Goal: Task Accomplishment & Management: Manage account settings

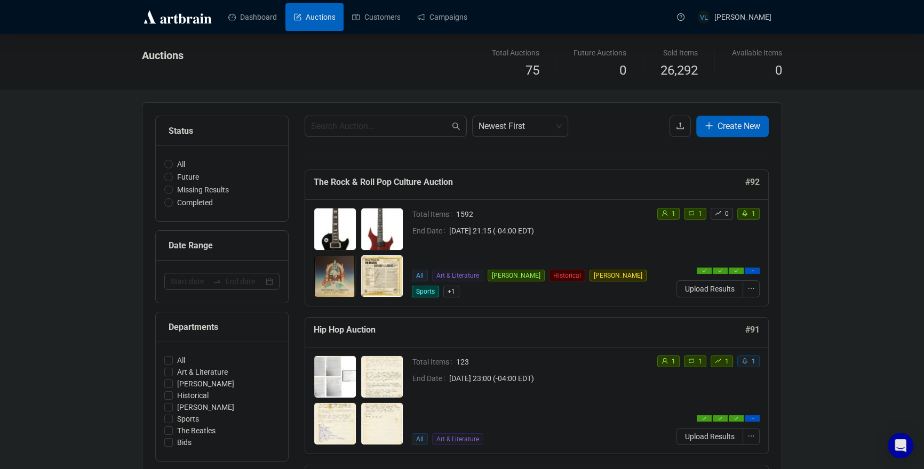
click at [439, 13] on link "Campaigns" at bounding box center [442, 17] width 50 height 28
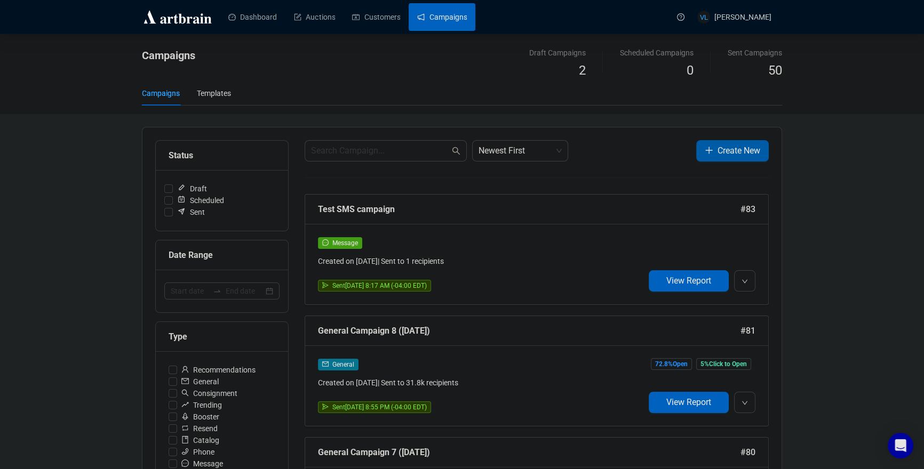
click at [718, 150] on span "Create New" at bounding box center [738, 150] width 43 height 13
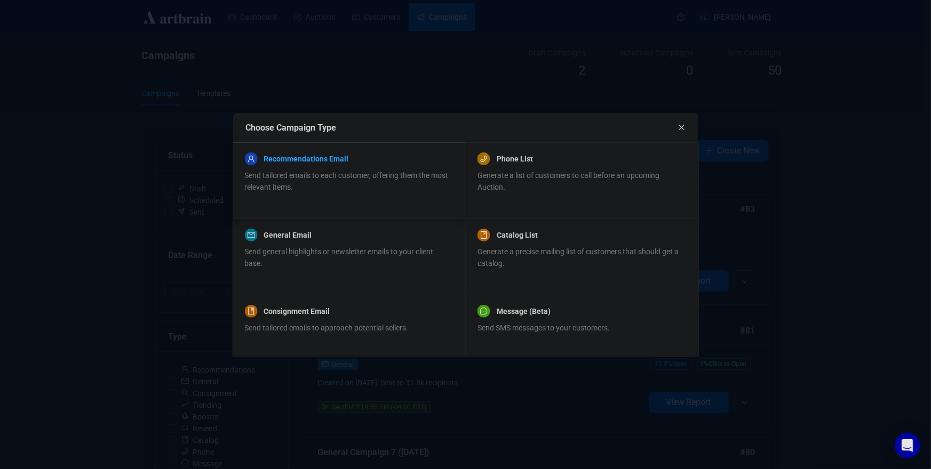
click at [347, 164] on link "Recommendations Email" at bounding box center [305, 159] width 85 height 13
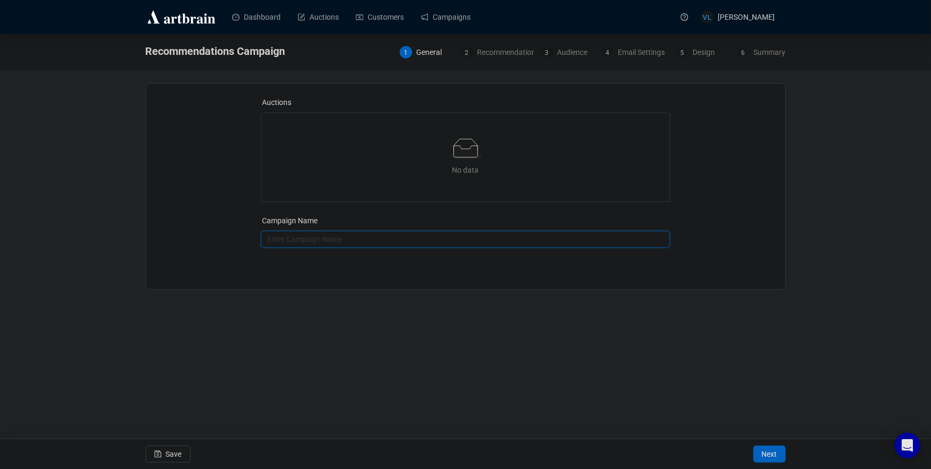
click at [365, 235] on input "text" at bounding box center [465, 239] width 409 height 17
type input "kk"
click at [771, 458] on span "Next" at bounding box center [769, 454] width 15 height 30
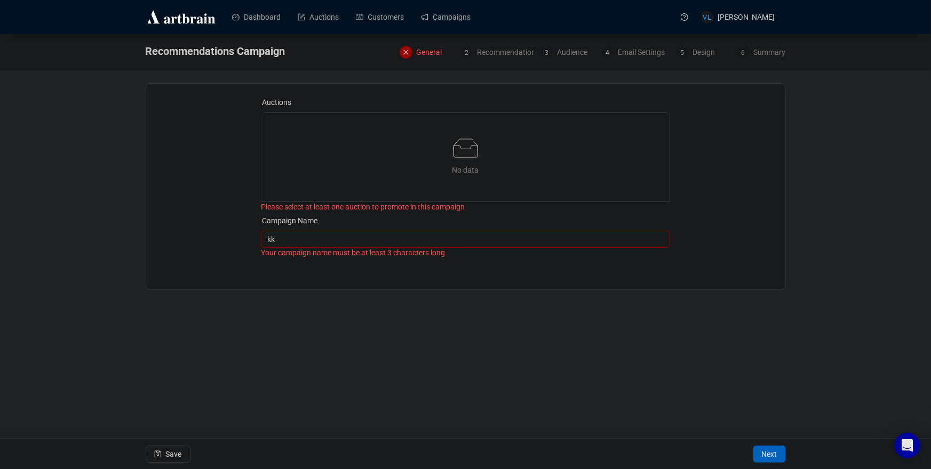
click at [491, 169] on div "No data" at bounding box center [465, 170] width 382 height 12
click at [446, 14] on link "Campaigns" at bounding box center [446, 17] width 50 height 28
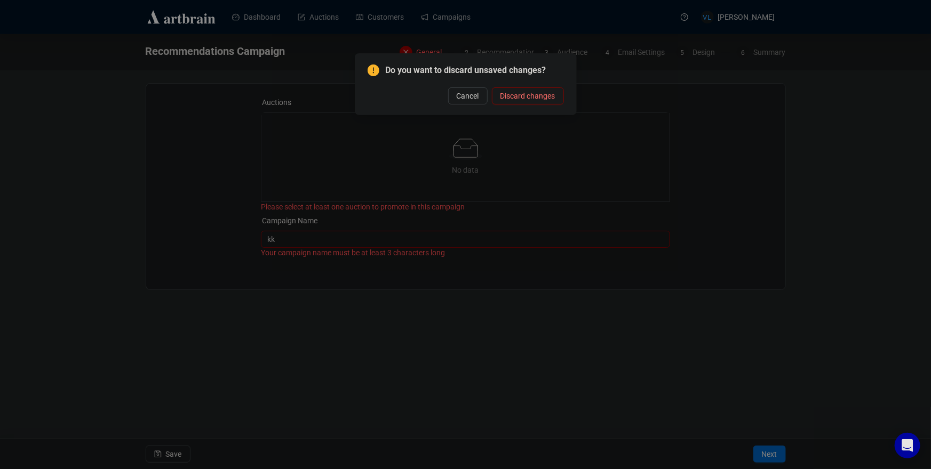
click at [512, 92] on span "Discard changes" at bounding box center [527, 96] width 55 height 12
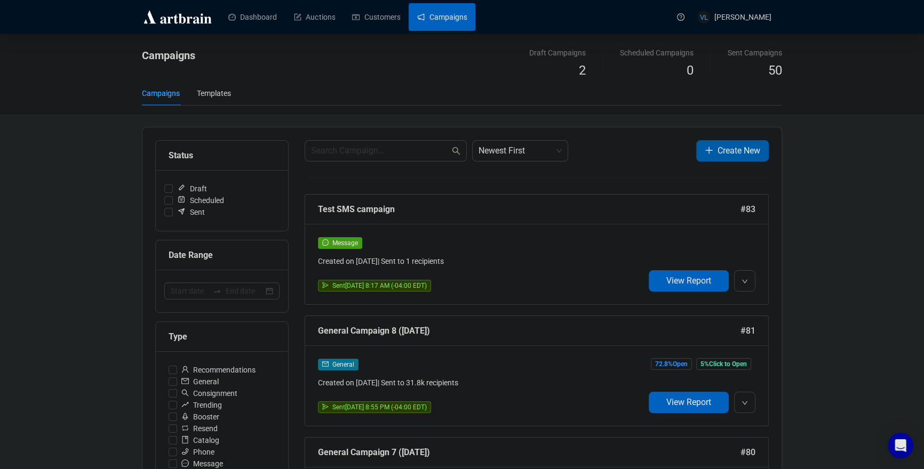
click at [757, 156] on span "Create New" at bounding box center [738, 150] width 43 height 13
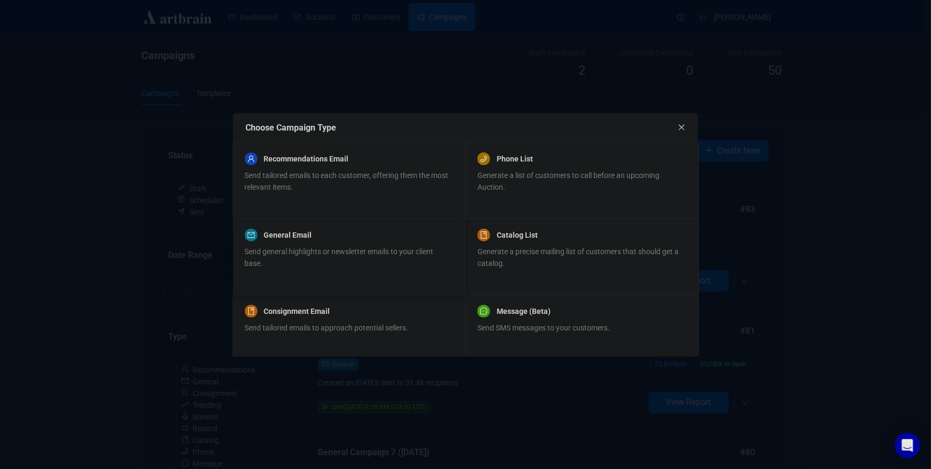
click at [317, 246] on div "Send general highlights or newsletter emails to your client base." at bounding box center [348, 257] width 208 height 23
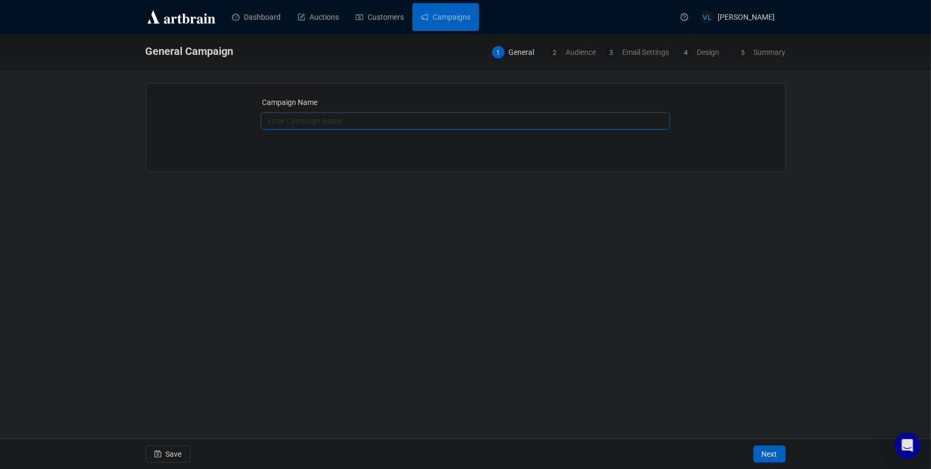
click at [455, 121] on input "text" at bounding box center [465, 121] width 409 height 17
type input "aaa"
click at [762, 450] on span "Next" at bounding box center [769, 454] width 15 height 30
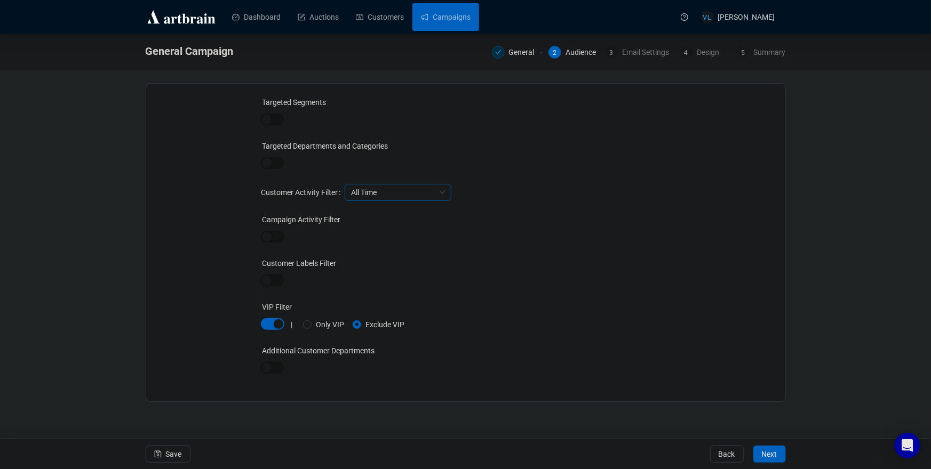
click at [402, 193] on span "All Time" at bounding box center [398, 193] width 94 height 16
click at [585, 211] on div "Targeted Segments Targeted Departments and Categories Customer Activity Filter …" at bounding box center [465, 243] width 409 height 292
click at [317, 147] on label "Targeted Departments and Categories" at bounding box center [325, 146] width 126 height 9
click at [299, 159] on div at bounding box center [465, 163] width 409 height 15
click at [294, 164] on div at bounding box center [465, 163] width 409 height 15
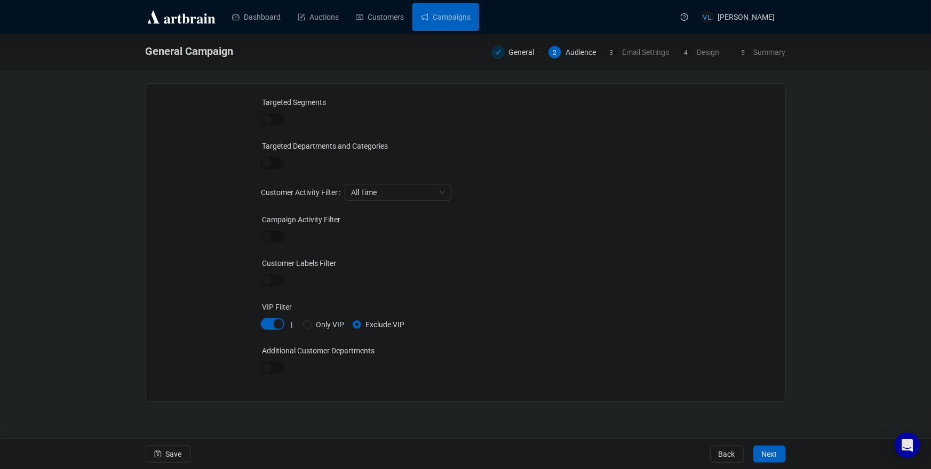
click at [279, 113] on div at bounding box center [272, 120] width 23 height 15
click at [282, 122] on span "button" at bounding box center [272, 120] width 23 height 12
click at [283, 123] on div "|" at bounding box center [291, 121] width 23 height 9
click at [278, 121] on div "button" at bounding box center [279, 121] width 10 height 10
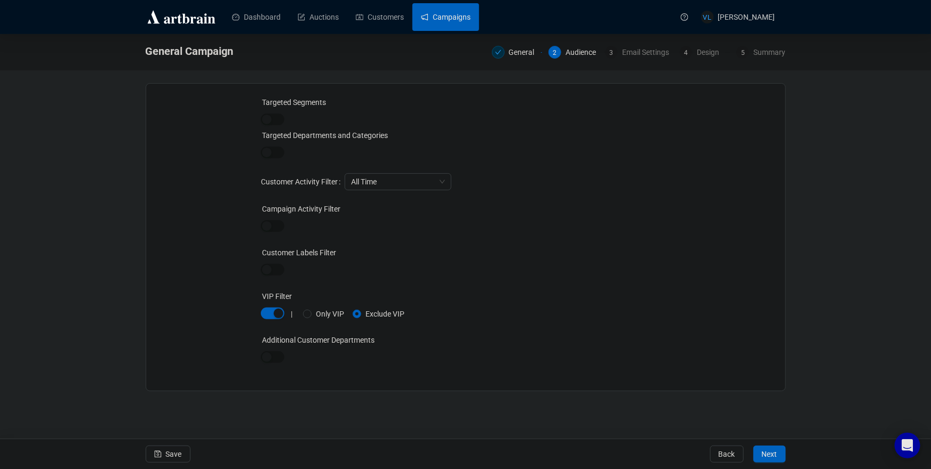
click at [470, 14] on link "Campaigns" at bounding box center [446, 17] width 50 height 28
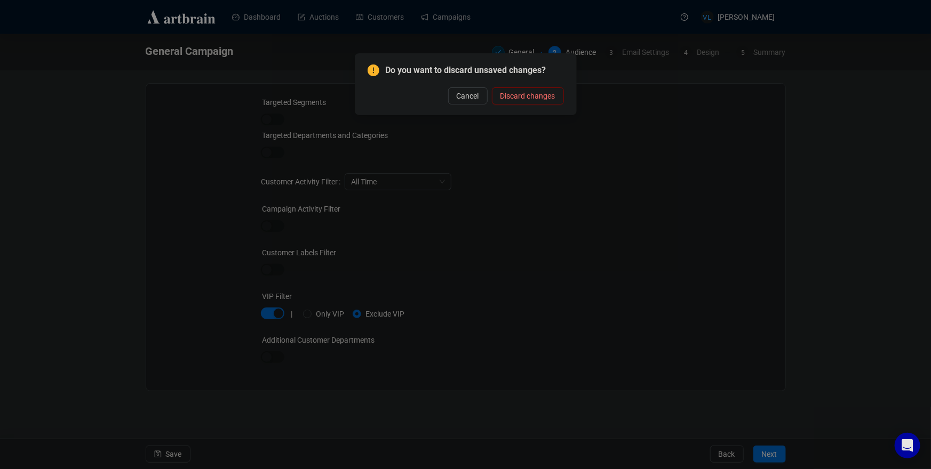
click at [523, 96] on span "Discard changes" at bounding box center [527, 96] width 55 height 12
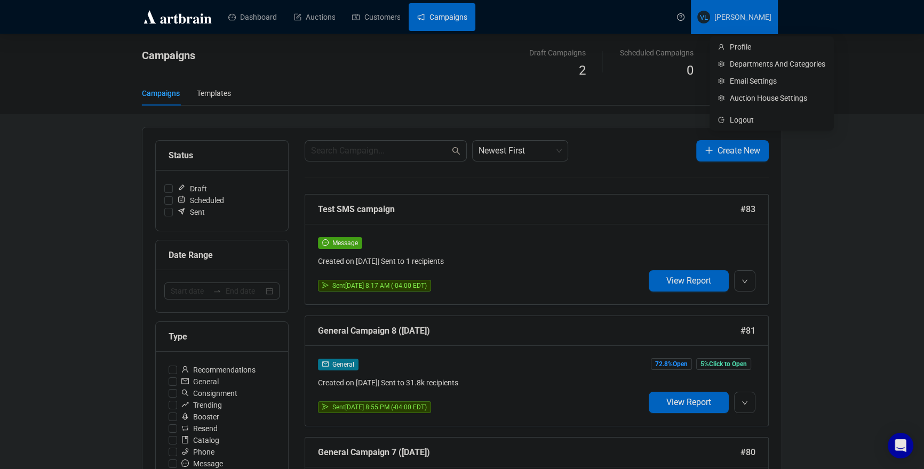
click at [734, 15] on span "[PERSON_NAME]" at bounding box center [742, 17] width 57 height 9
click at [757, 63] on span "Departments And Categories" at bounding box center [777, 64] width 95 height 12
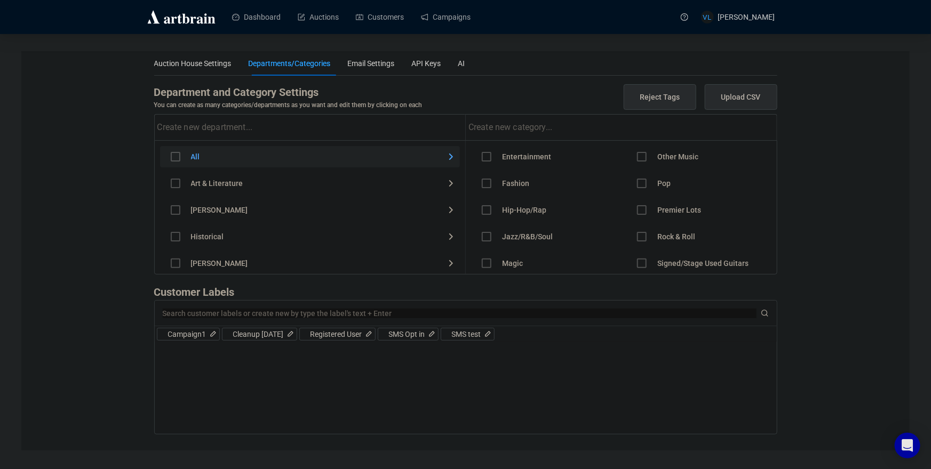
click at [274, 315] on input at bounding box center [460, 314] width 594 height 10
type input "Backstage"
click at [688, 19] on icon "question-circle" at bounding box center [684, 16] width 7 height 7
click at [694, 19] on link at bounding box center [684, 17] width 20 height 34
click at [608, 23] on ul "Dashboard Auctions Customers Campaigns" at bounding box center [446, 17] width 447 height 28
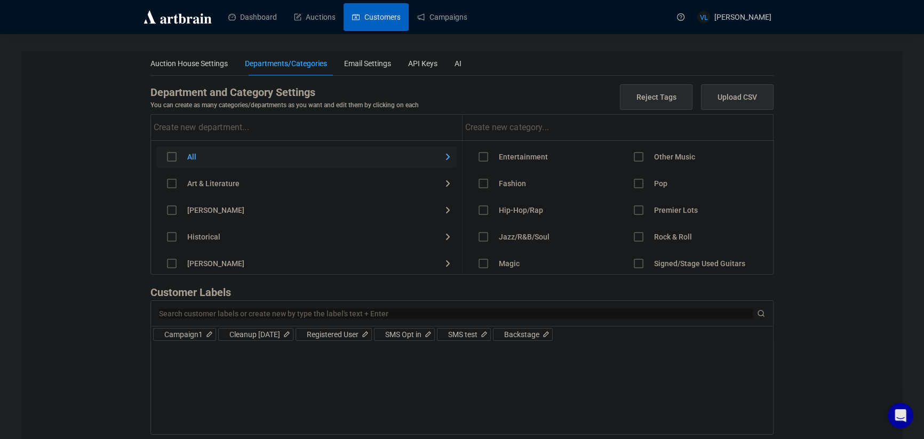
click at [384, 20] on link "Customers" at bounding box center [376, 17] width 48 height 28
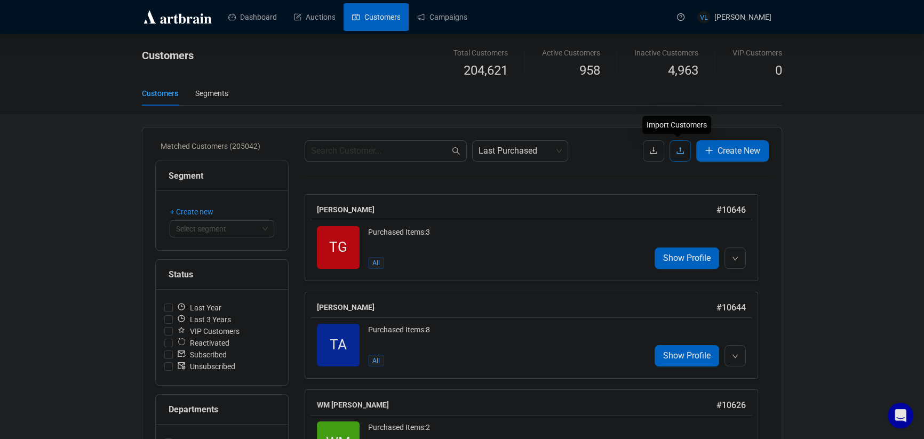
click at [676, 153] on icon "upload" at bounding box center [680, 150] width 9 height 9
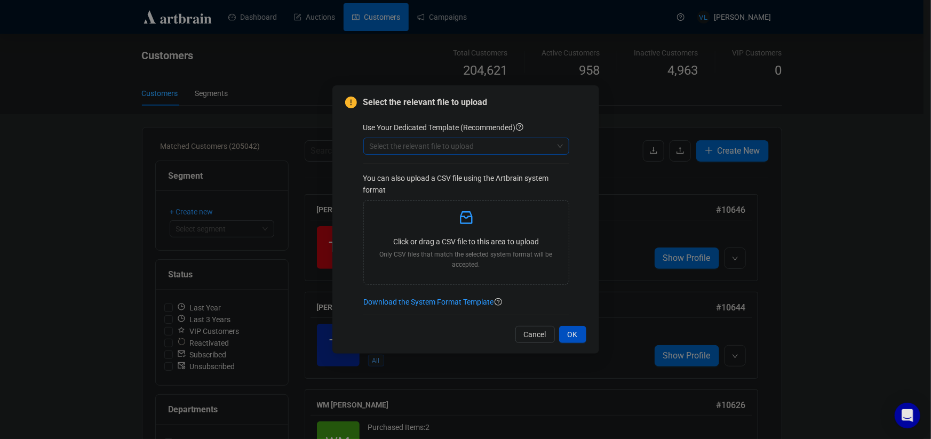
click at [466, 148] on input "search" at bounding box center [461, 146] width 183 height 16
click at [359, 173] on div "Select the relevant file to upload Use Your Dedicated Template (Recommended) Se…" at bounding box center [465, 208] width 241 height 224
click at [469, 227] on div "Click or drag a CSV file to this area to upload Only CSV files that match the s…" at bounding box center [466, 242] width 188 height 67
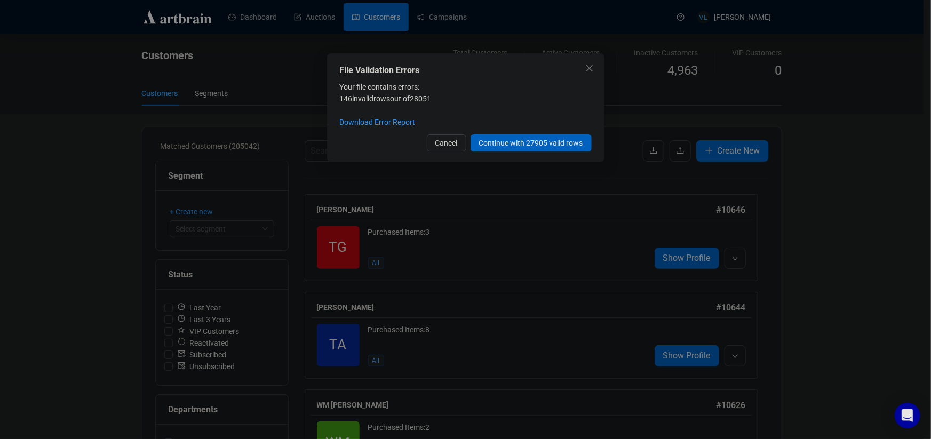
click at [533, 91] on div "Your file contains errors: 146 invalid rows out of 28051 Download Error Report" at bounding box center [466, 104] width 252 height 47
click at [519, 145] on span "Continue with 27905 valid rows" at bounding box center [531, 143] width 104 height 12
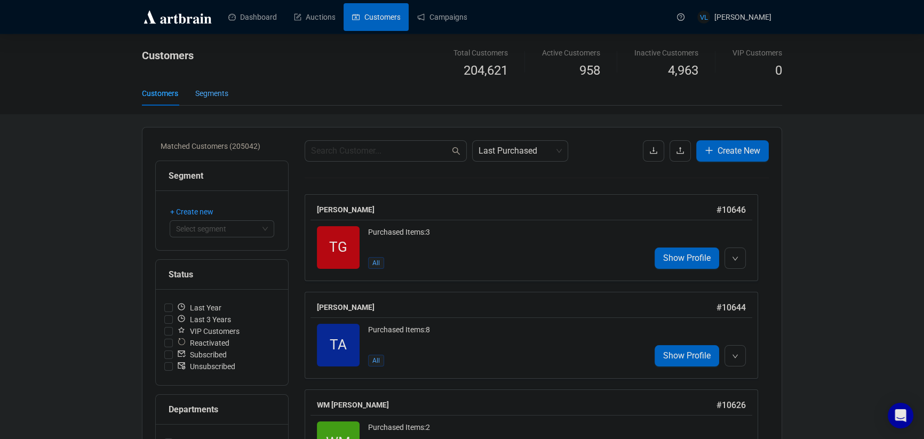
click at [224, 97] on div "Segments" at bounding box center [211, 93] width 33 height 12
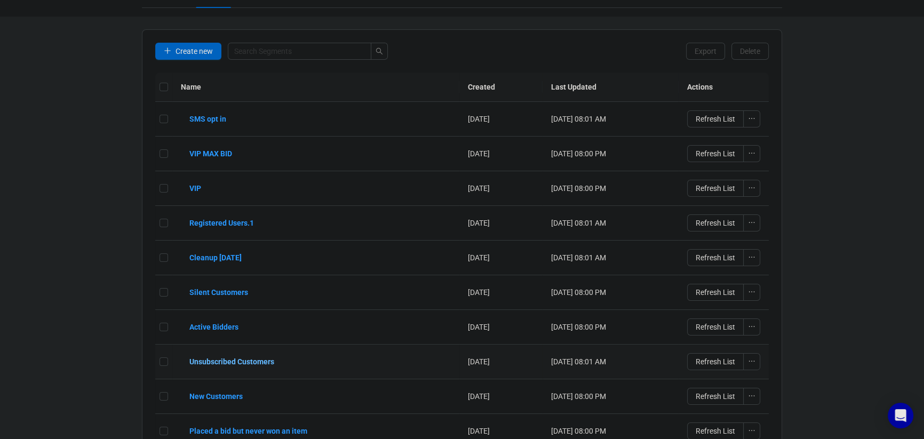
scroll to position [89, 0]
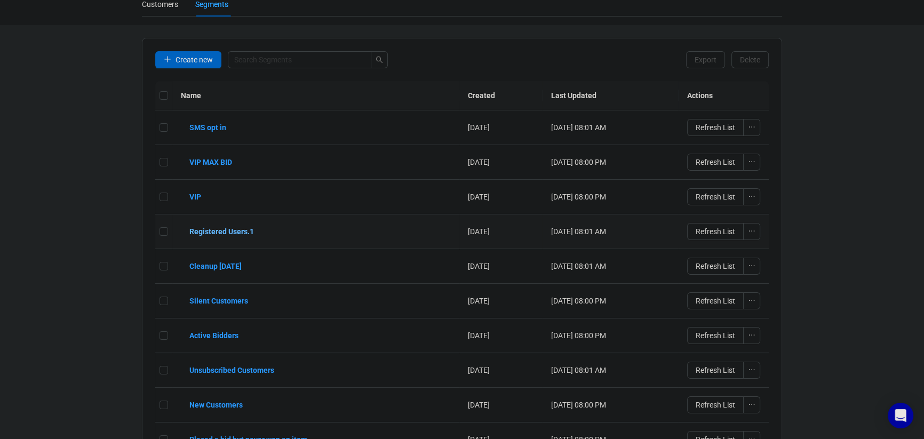
click at [230, 229] on b "Registered Users.1" at bounding box center [221, 232] width 65 height 12
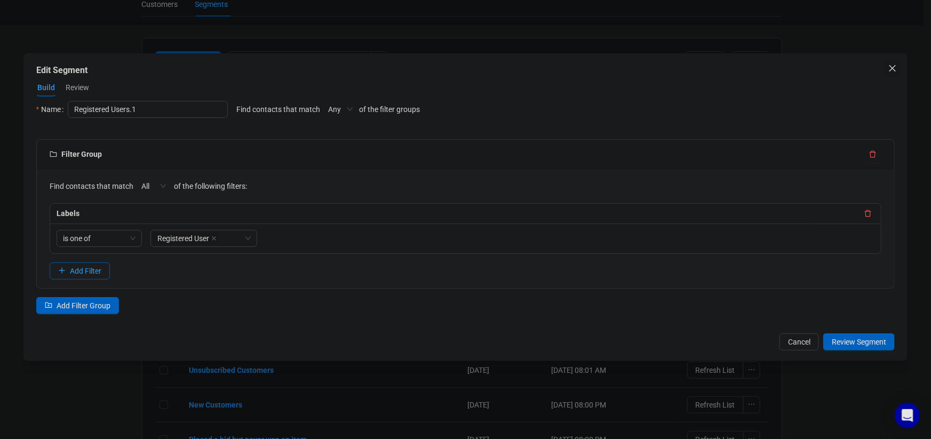
click at [895, 67] on icon "close" at bounding box center [892, 68] width 9 height 9
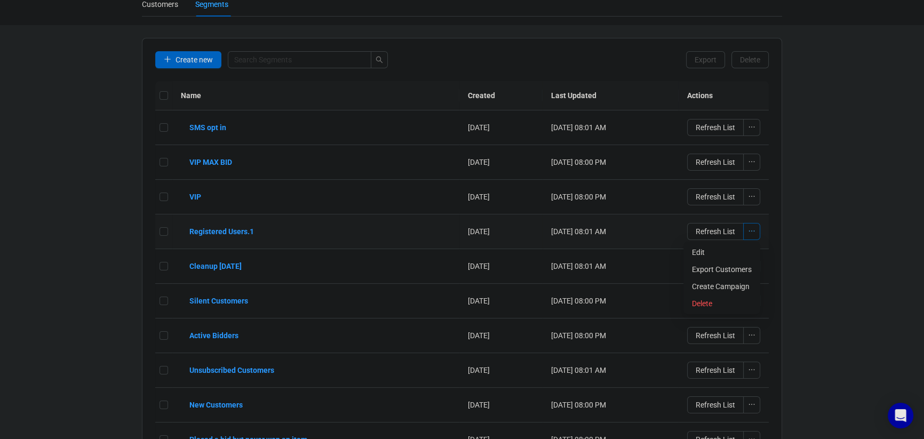
click at [750, 230] on icon "ellipsis" at bounding box center [751, 230] width 7 height 7
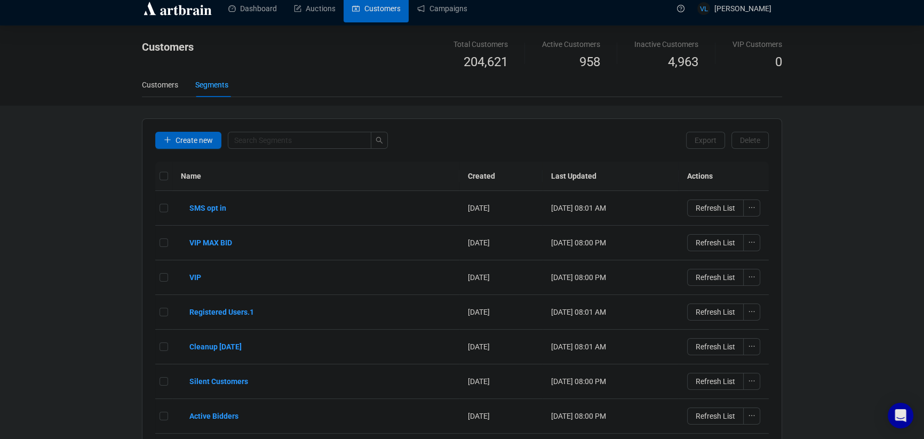
scroll to position [10, 0]
click at [150, 81] on div "Customers" at bounding box center [160, 84] width 36 height 12
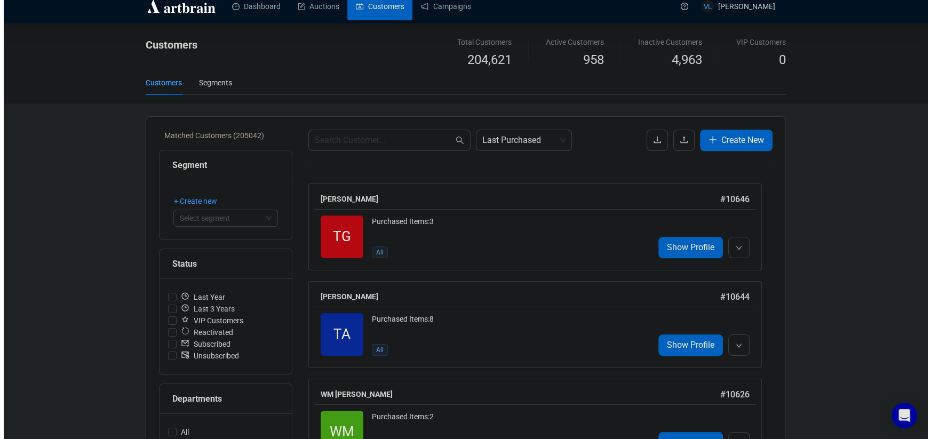
scroll to position [11, 0]
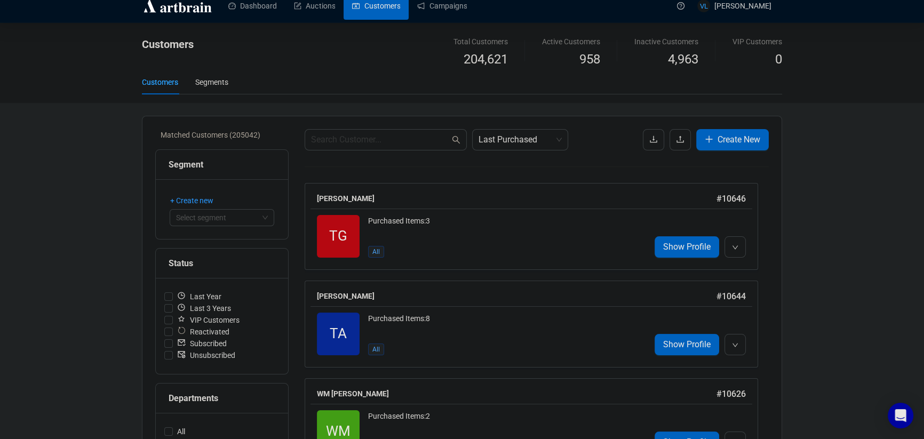
click at [614, 143] on div "Last Purchased Create New" at bounding box center [537, 139] width 464 height 21
click at [203, 202] on span "+ Create new" at bounding box center [191, 201] width 43 height 12
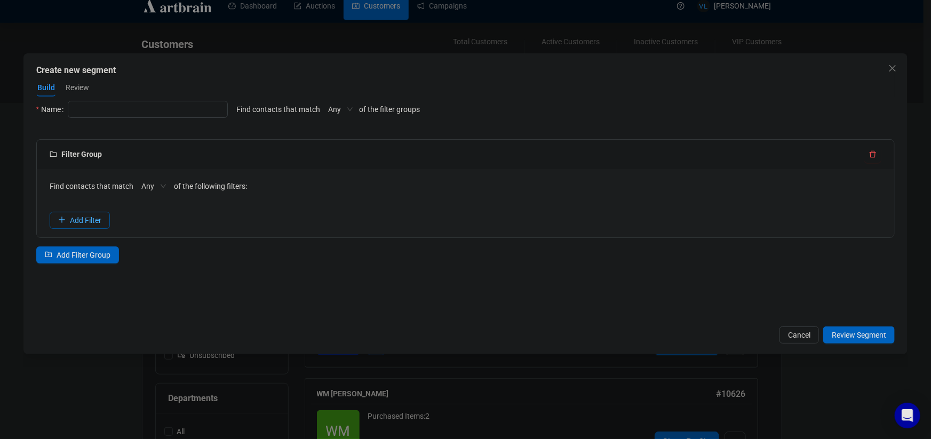
click at [94, 221] on span "Add Filter" at bounding box center [85, 220] width 31 height 12
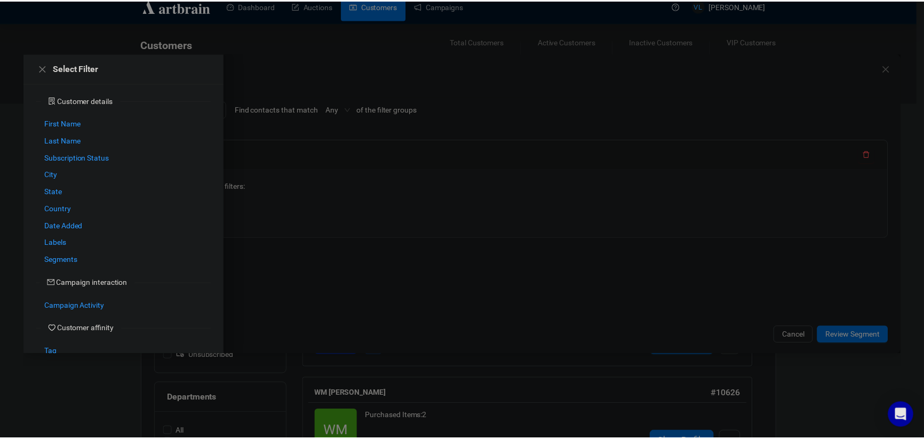
scroll to position [0, 0]
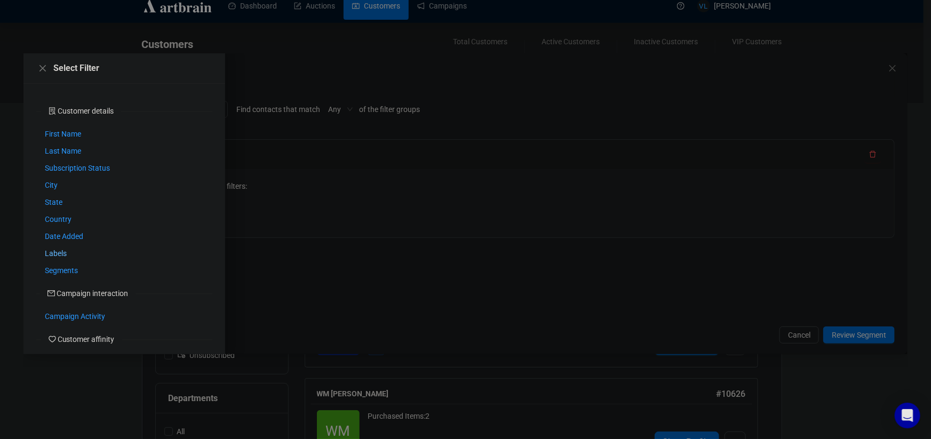
click at [60, 253] on span "Labels" at bounding box center [56, 253] width 22 height 12
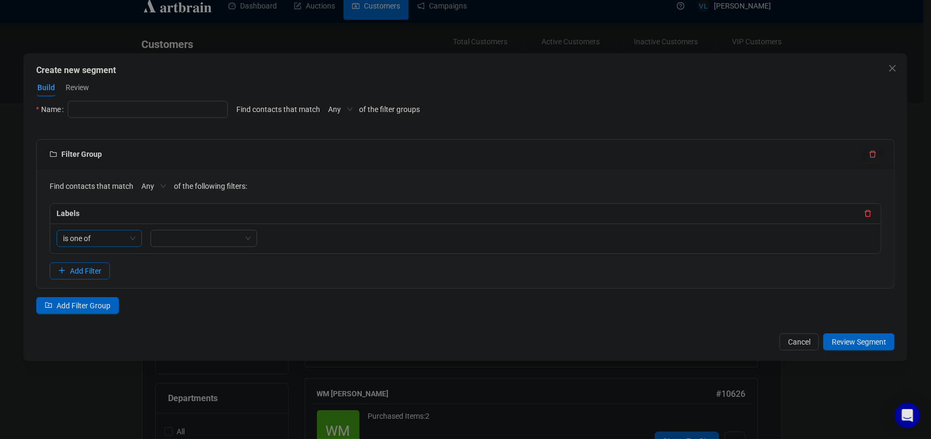
click at [136, 238] on div "is one of" at bounding box center [99, 238] width 85 height 17
click at [174, 237] on div at bounding box center [198, 238] width 91 height 15
click at [189, 346] on div "Backstage" at bounding box center [203, 345] width 90 height 12
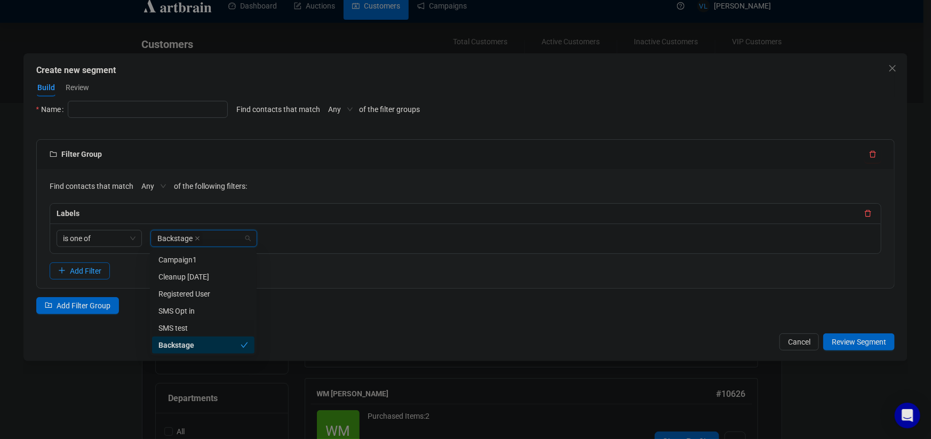
click at [381, 303] on div "Filter Group Find contacts that match Any of the following filters: Labels is o…" at bounding box center [465, 233] width 859 height 188
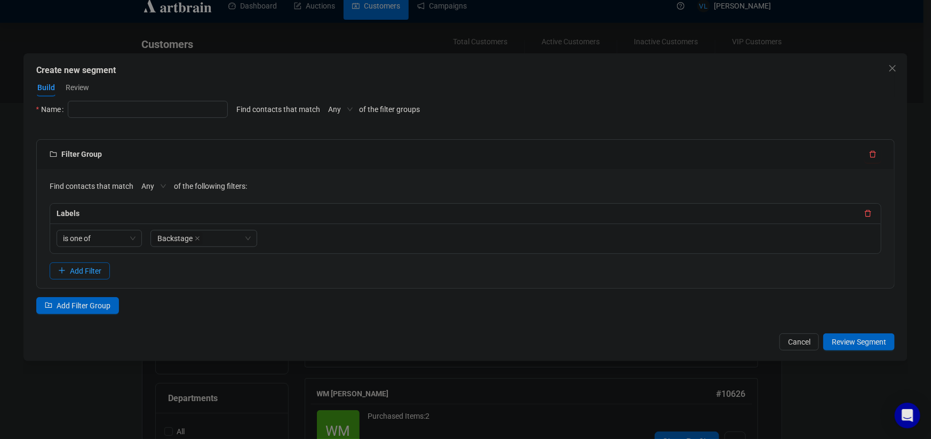
drag, startPoint x: 730, startPoint y: 307, endPoint x: 792, endPoint y: 318, distance: 63.3
click at [730, 307] on div "Filter Group Find contacts that match Any of the following filters: Labels is o…" at bounding box center [465, 233] width 859 height 188
drag, startPoint x: 555, startPoint y: 324, endPoint x: 611, endPoint y: 329, distance: 56.3
click at [555, 324] on div "Filter Group Find contacts that match Any of the following filters: Labels is o…" at bounding box center [465, 233] width 859 height 188
click at [797, 342] on span "Cancel" at bounding box center [799, 342] width 22 height 12
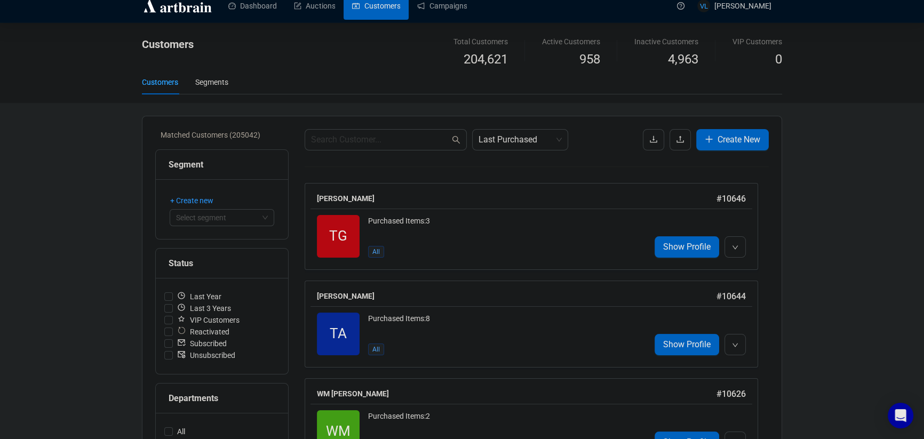
click at [310, 77] on div "Customers Segments" at bounding box center [462, 82] width 640 height 25
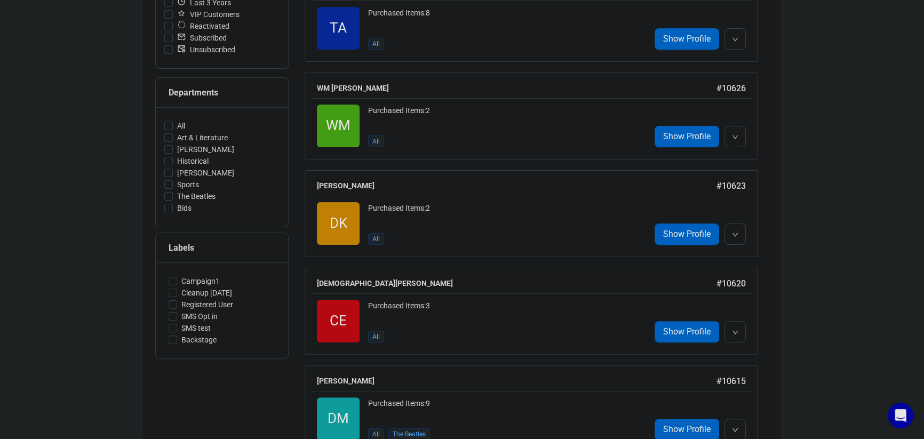
scroll to position [334, 0]
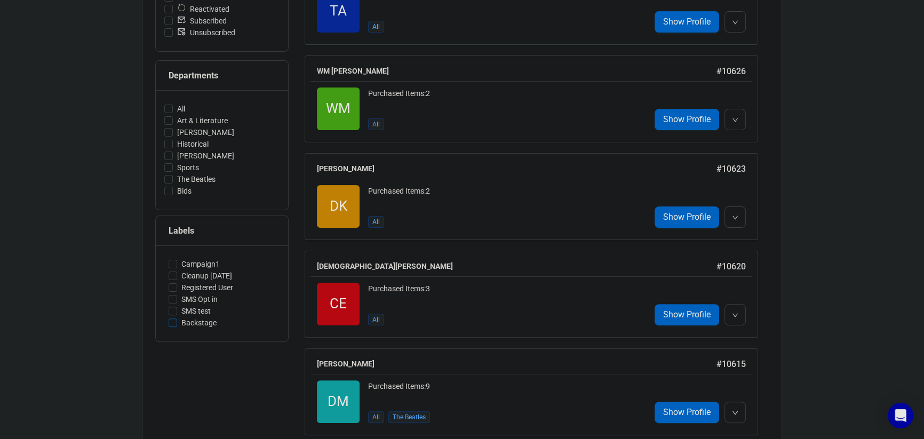
click at [195, 325] on span "Backstage" at bounding box center [199, 323] width 44 height 12
click at [177, 325] on input "Backstage" at bounding box center [173, 322] width 9 height 9
checkbox input "true"
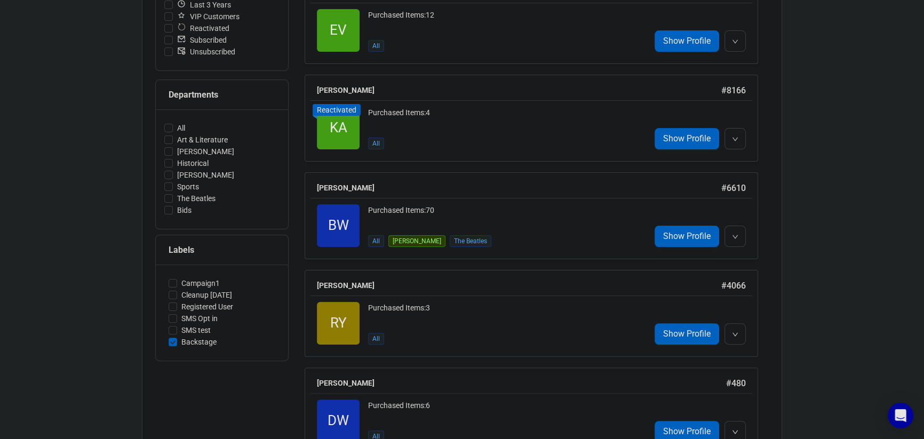
scroll to position [84, 0]
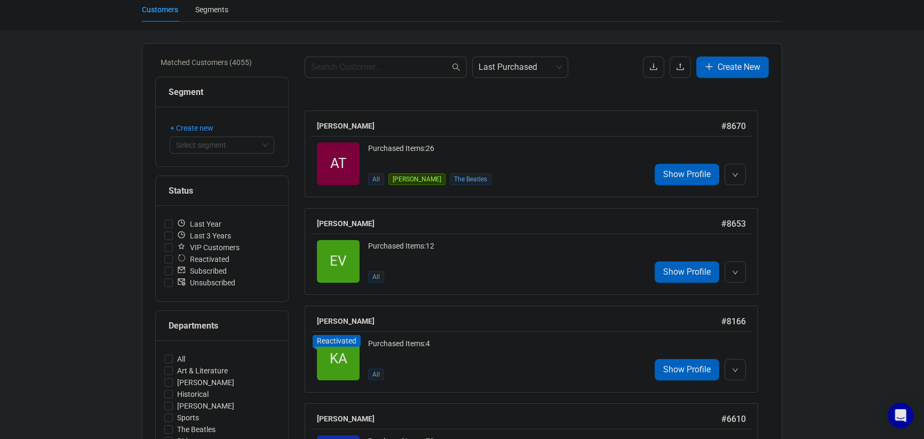
click at [248, 60] on div "Matched Customers (4055)" at bounding box center [225, 63] width 128 height 12
click at [244, 63] on div "Matched Customers (4055)" at bounding box center [225, 63] width 128 height 12
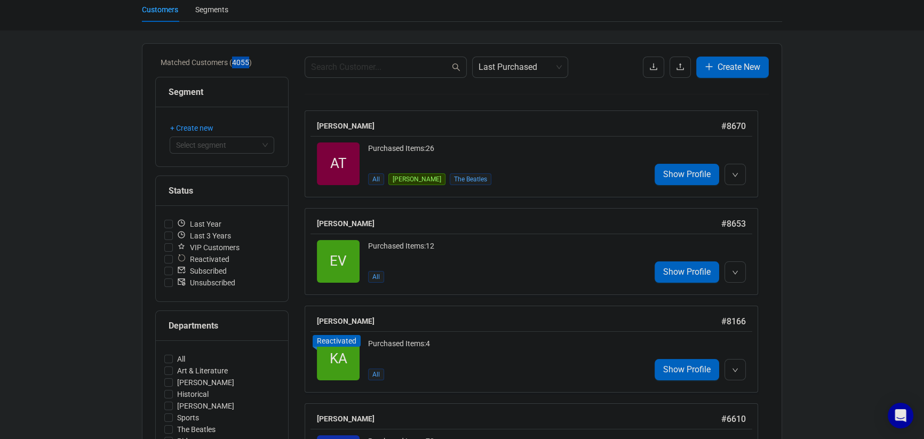
click at [244, 63] on div "Matched Customers (4055)" at bounding box center [225, 63] width 128 height 12
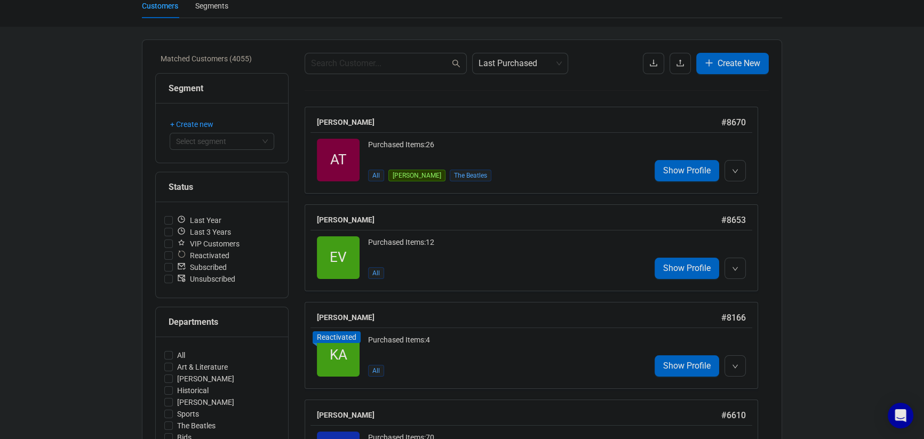
scroll to position [90, 0]
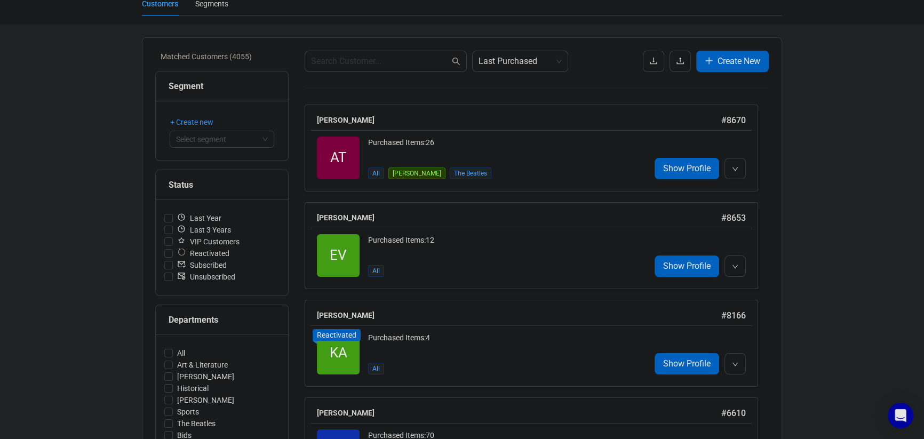
click at [244, 58] on div "Matched Customers (4055)" at bounding box center [225, 57] width 128 height 12
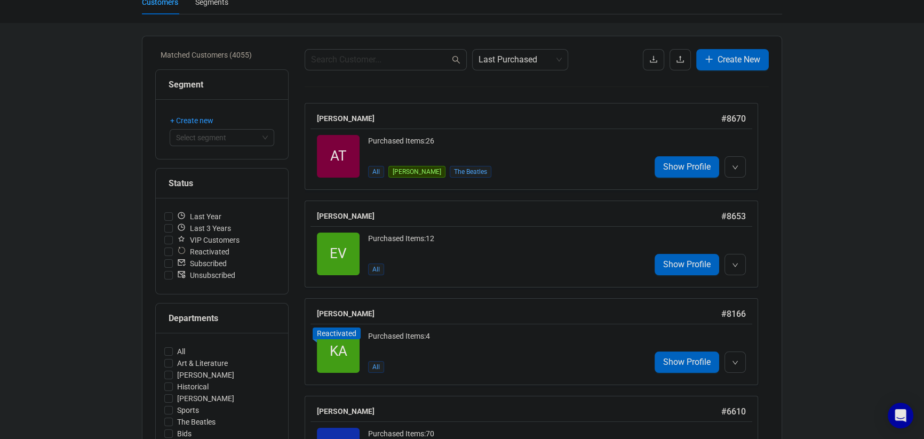
click at [677, 61] on icon "upload" at bounding box center [679, 59] width 7 height 7
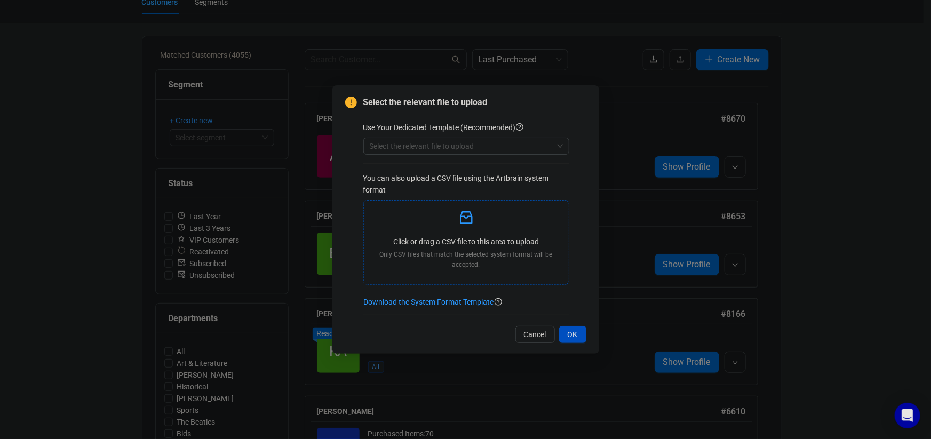
click at [466, 260] on p "Only CSV files that match the selected system format will be accepted." at bounding box center [466, 260] width 188 height 20
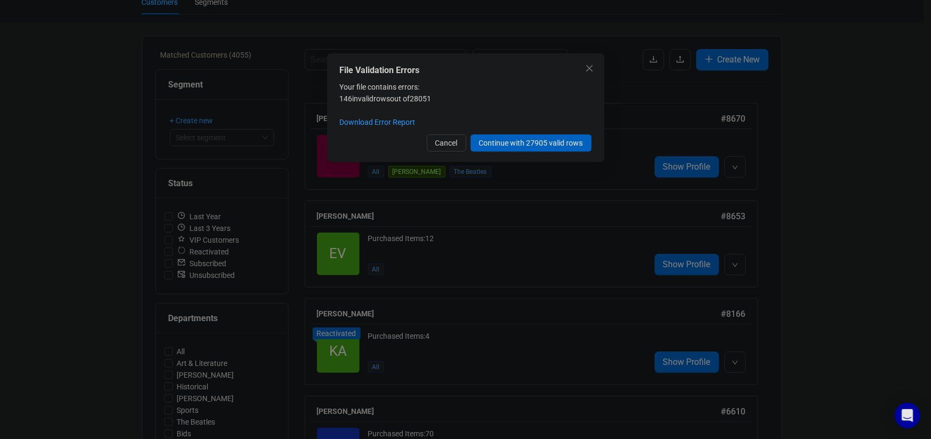
click at [429, 99] on span "Your file contains errors: 146 invalid rows out of 28051" at bounding box center [386, 93] width 92 height 20
click at [489, 81] on div "Your file contains errors: 146 invalid rows out of 28051 Download Error Report" at bounding box center [466, 104] width 252 height 47
click at [447, 143] on span "Cancel" at bounding box center [446, 143] width 22 height 12
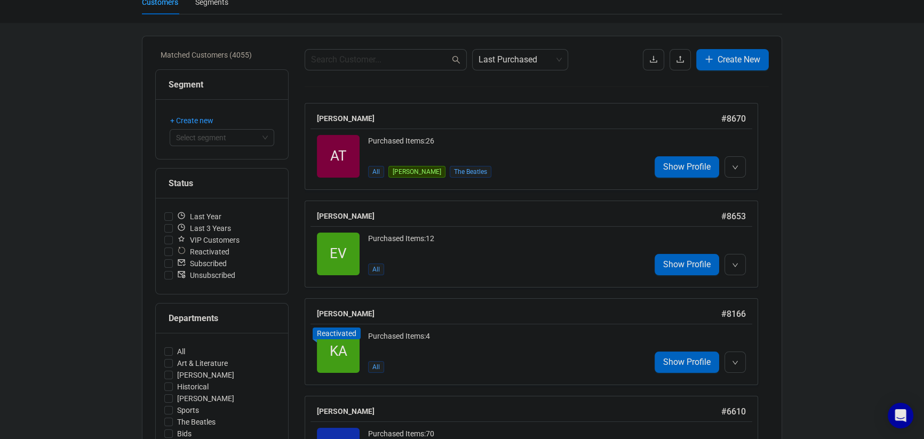
click at [281, 297] on div "Matched Customers (4055) Segment + Create new Select segment Status Last Year L…" at bounding box center [221, 316] width 133 height 535
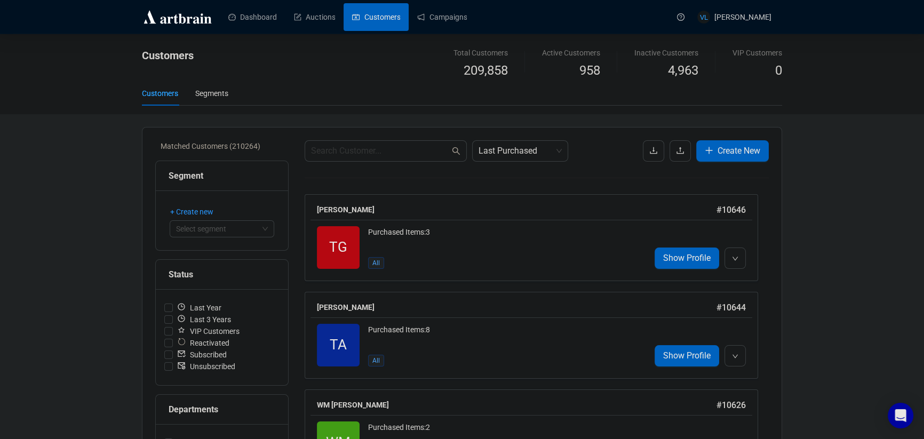
click at [476, 73] on span "209,858" at bounding box center [485, 71] width 44 height 20
click at [373, 65] on div "Customers" at bounding box center [334, 64] width 385 height 34
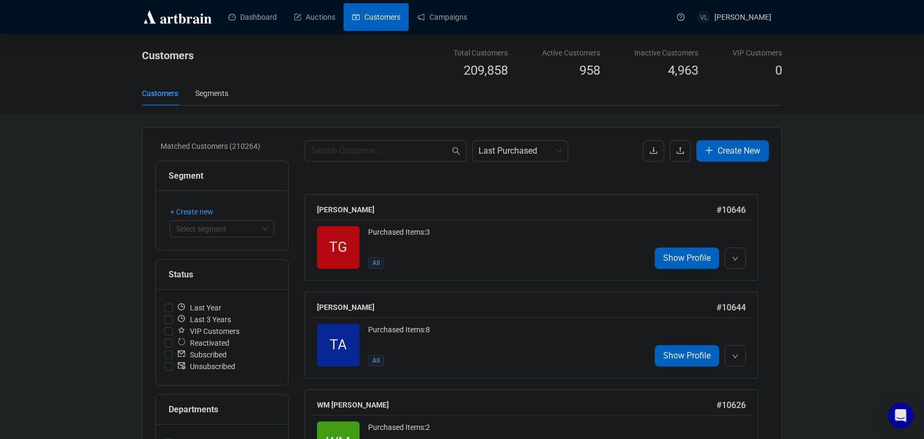
click at [309, 67] on div "Customers" at bounding box center [334, 64] width 385 height 34
click at [322, 22] on link "Auctions" at bounding box center [314, 17] width 41 height 28
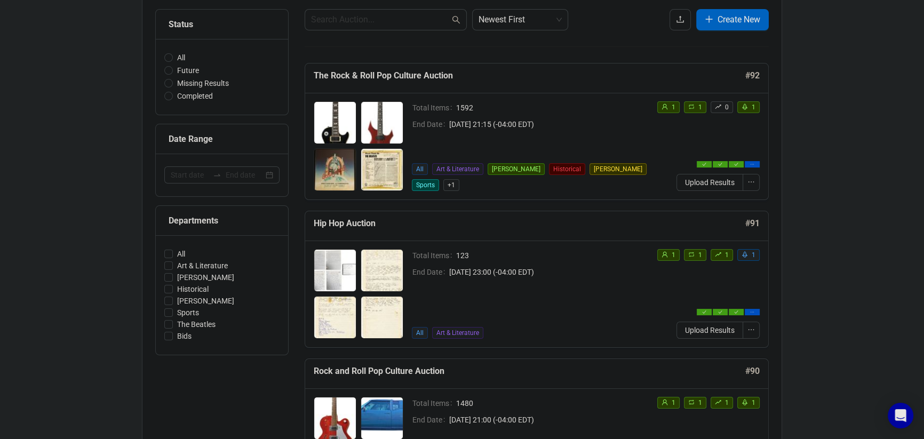
scroll to position [107, 0]
click at [707, 332] on span "Upload Results" at bounding box center [710, 330] width 50 height 12
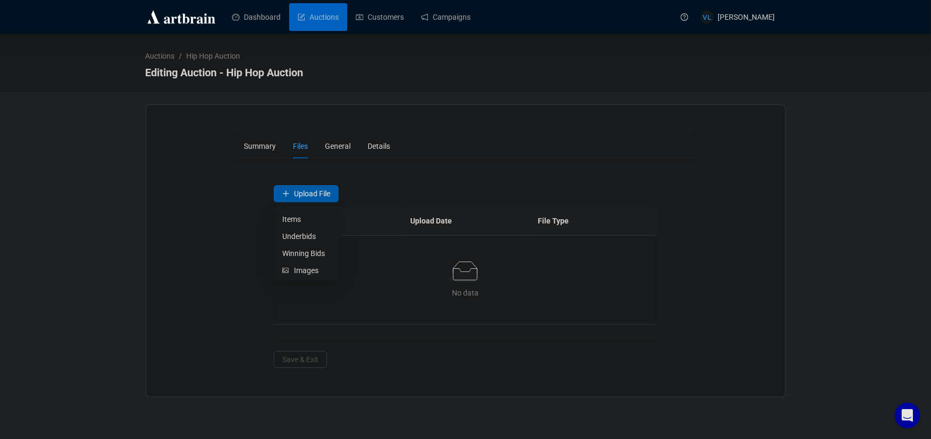
click at [332, 194] on button "Upload File" at bounding box center [306, 193] width 65 height 17
click at [307, 254] on span "Winning Bids" at bounding box center [307, 253] width 50 height 12
click at [324, 192] on span "Upload File" at bounding box center [312, 193] width 36 height 9
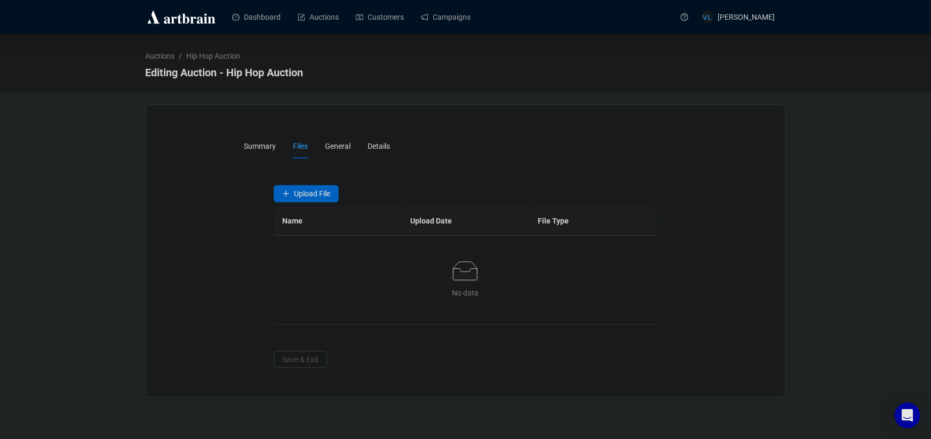
click at [366, 204] on div "Upload File Name Upload Date File Type No data No data" at bounding box center [465, 255] width 383 height 140
click at [304, 195] on span "Upload File" at bounding box center [312, 193] width 36 height 9
click at [319, 20] on link "Auctions" at bounding box center [318, 17] width 41 height 28
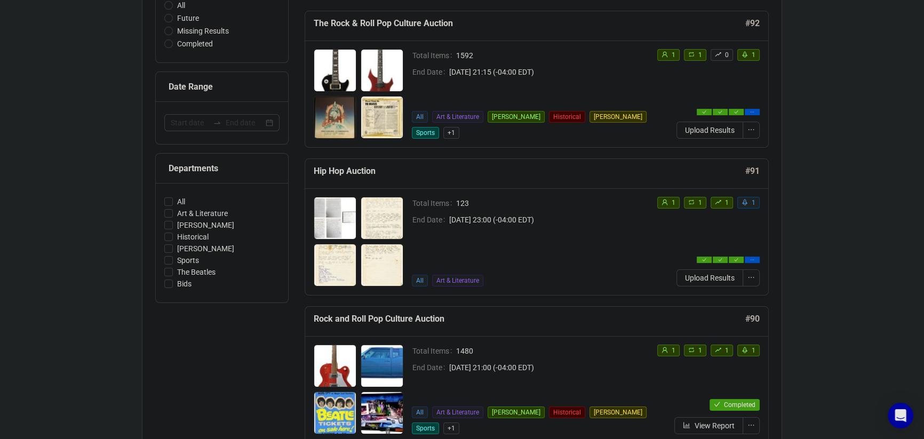
scroll to position [158, 0]
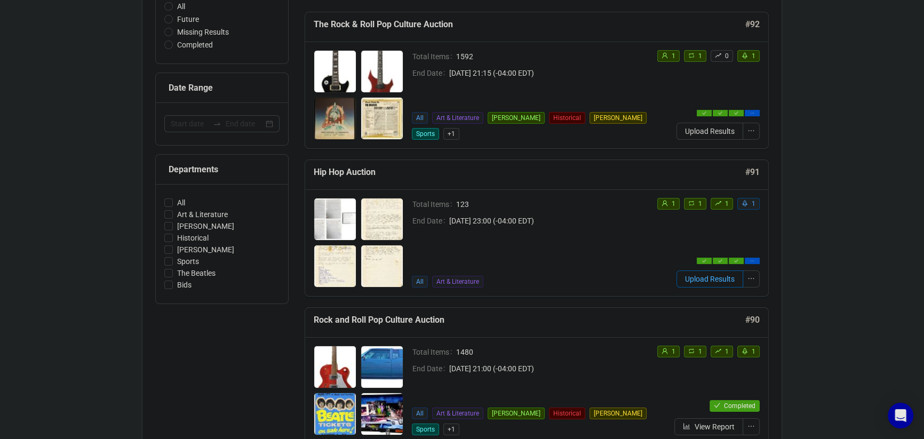
click at [695, 281] on span "Upload Results" at bounding box center [710, 279] width 50 height 12
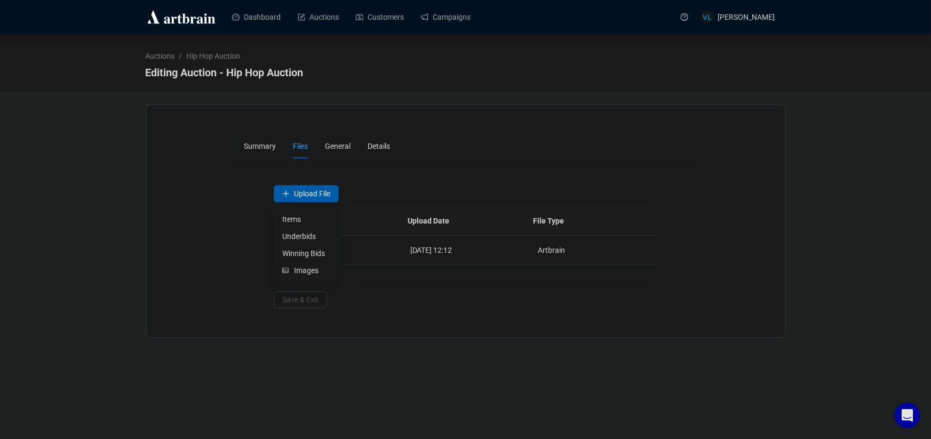
click at [327, 197] on span "Upload File" at bounding box center [312, 193] width 36 height 9
click at [303, 252] on span "Winning Bids" at bounding box center [307, 253] width 50 height 12
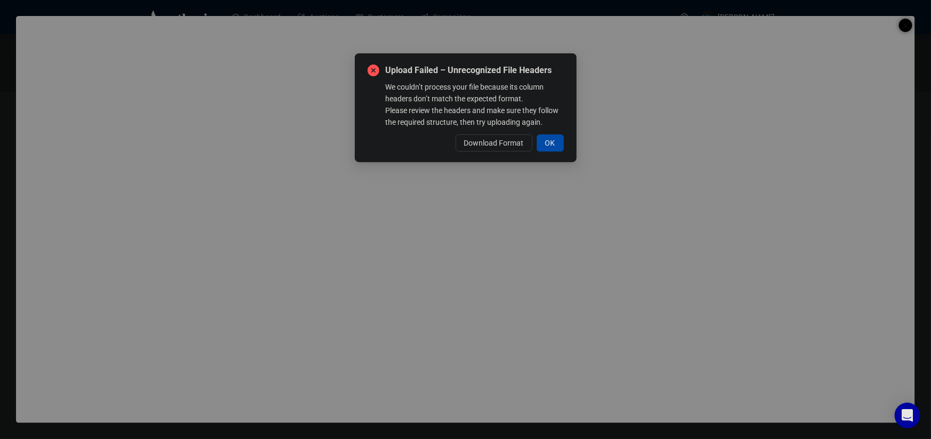
click at [553, 149] on span "OK" at bounding box center [550, 143] width 10 height 12
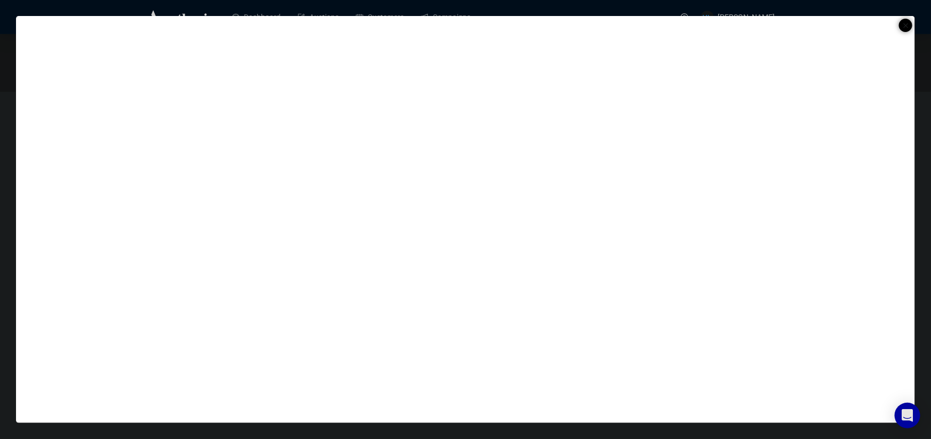
click at [726, 12] on div at bounding box center [465, 219] width 931 height 439
click at [903, 27] on line at bounding box center [905, 25] width 4 height 4
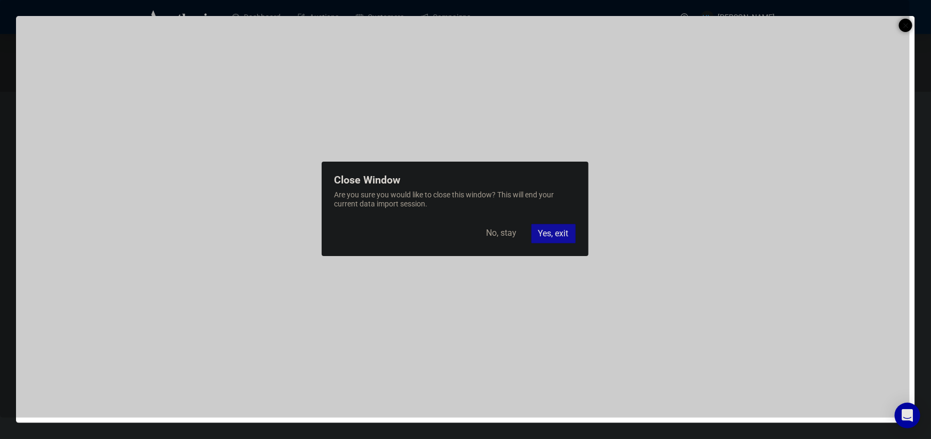
click at [558, 236] on div "Yes, exit" at bounding box center [553, 233] width 44 height 19
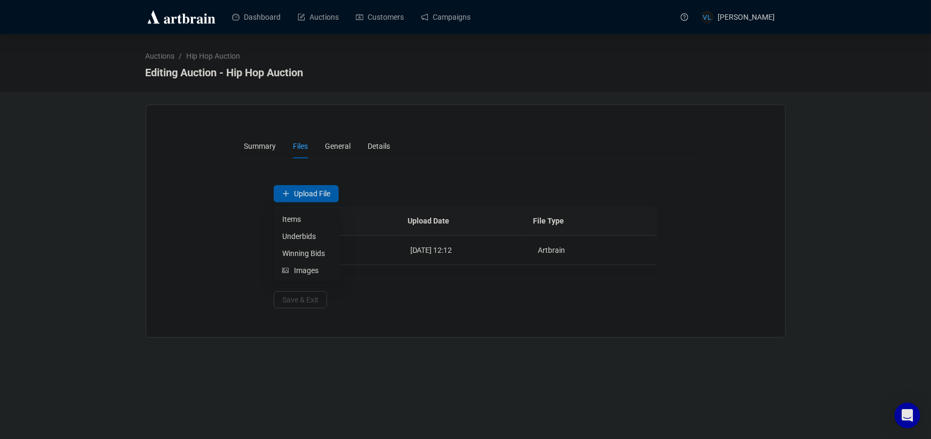
click at [326, 192] on span "Upload File" at bounding box center [312, 193] width 36 height 9
click at [307, 237] on span "Underbids" at bounding box center [307, 236] width 50 height 12
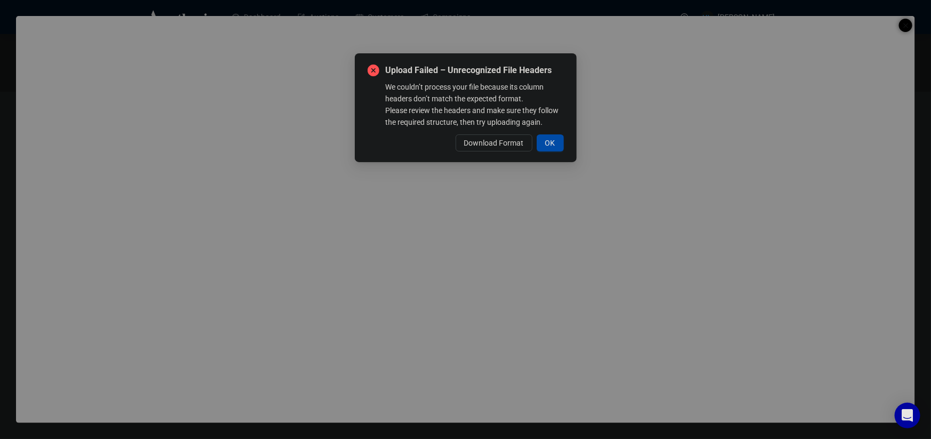
click at [548, 149] on span "OK" at bounding box center [550, 143] width 10 height 12
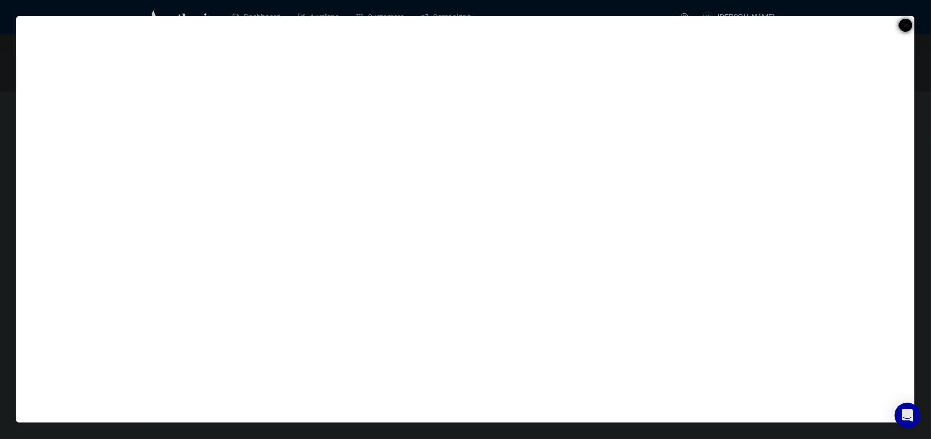
click at [907, 27] on line at bounding box center [905, 25] width 4 height 4
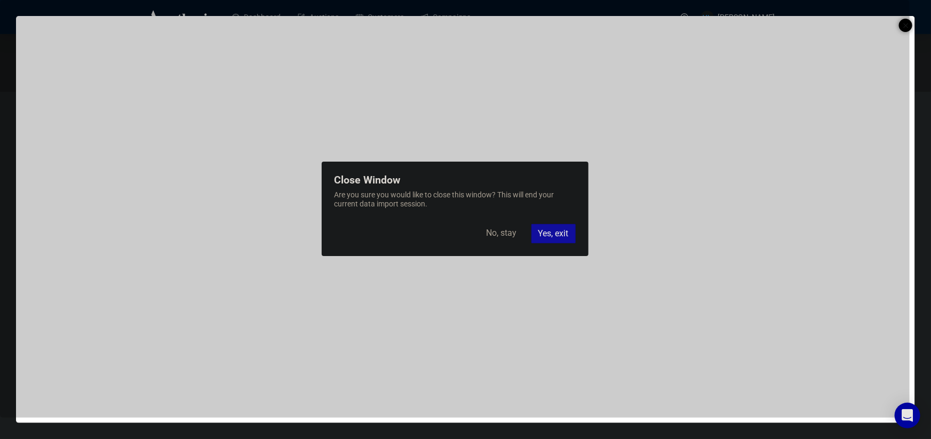
click at [554, 236] on div "Yes, exit" at bounding box center [553, 233] width 44 height 19
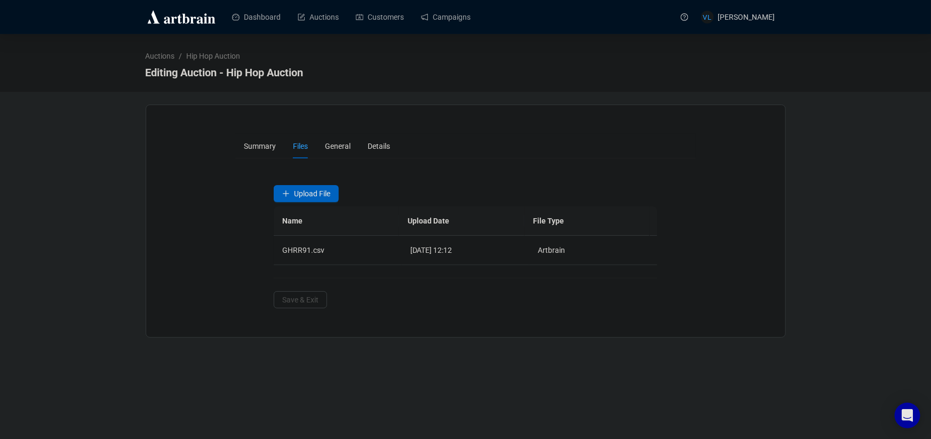
click at [108, 199] on div "Auctions / Hip Hop Auction Editing Auction - Hip Hop Auction Summary Files Gene…" at bounding box center [465, 185] width 931 height 303
click at [298, 194] on span "Upload File" at bounding box center [312, 193] width 36 height 9
click at [228, 239] on div "Summary Files General Details Upload File Name Upload Date File Type GHRR91.csv…" at bounding box center [465, 221] width 613 height 174
click at [338, 149] on span "General" at bounding box center [338, 146] width 26 height 9
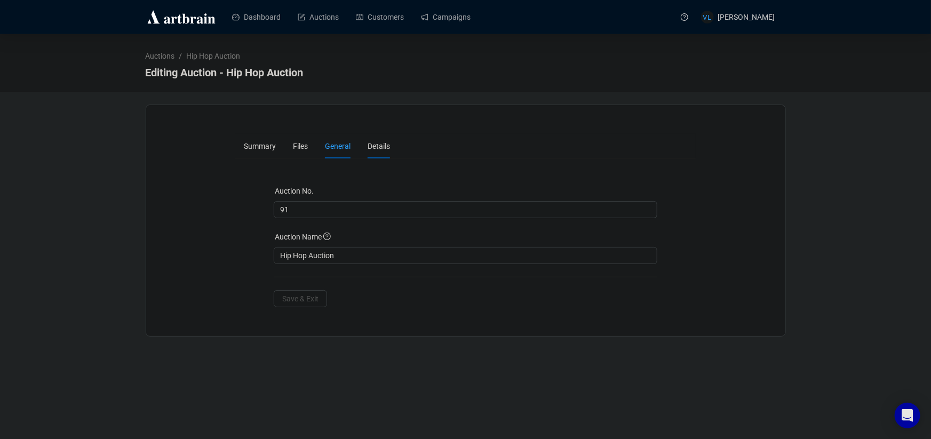
click at [380, 147] on span "Details" at bounding box center [378, 146] width 22 height 9
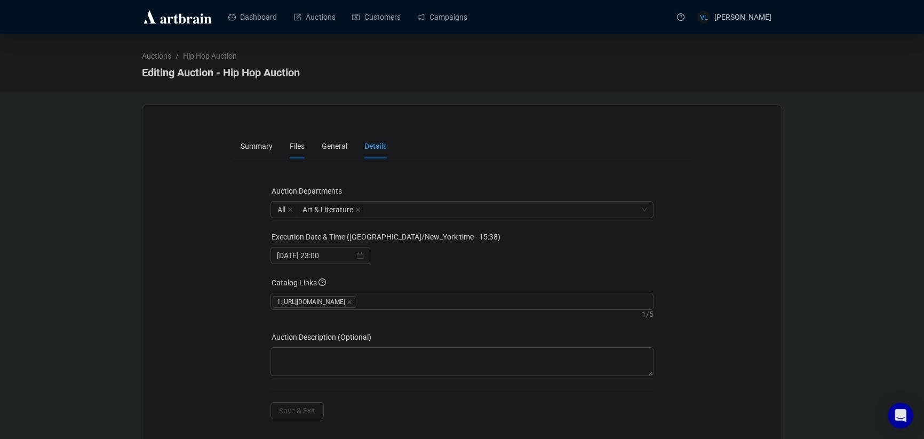
click at [302, 145] on span "Files" at bounding box center [297, 146] width 15 height 9
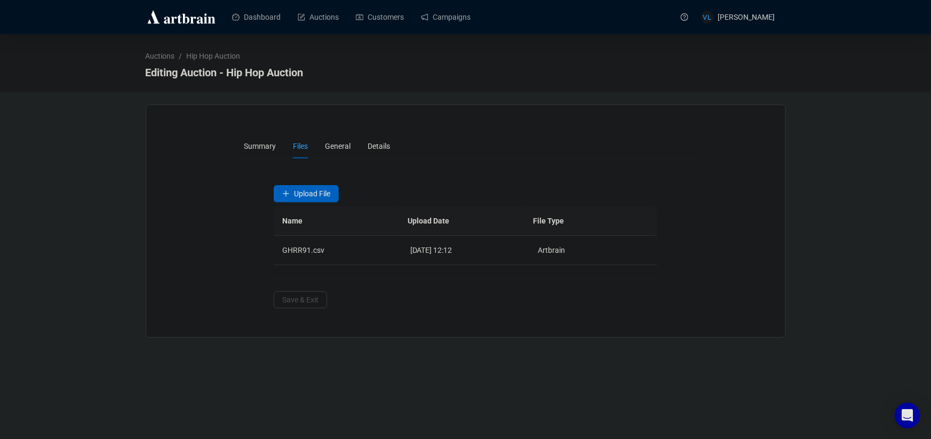
click at [258, 175] on form "Summary Files General Details Upload File Name Upload Date File Type GHRR91.csv…" at bounding box center [465, 221] width 460 height 174
click at [263, 150] on span "Summary" at bounding box center [260, 146] width 32 height 9
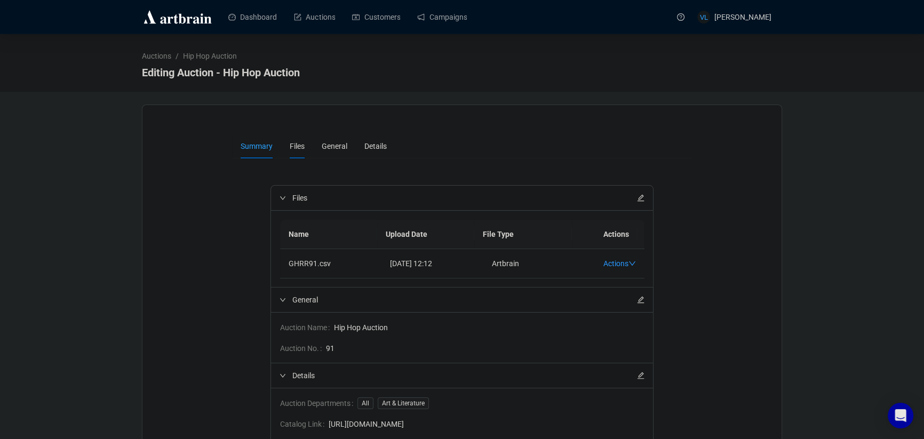
click at [291, 148] on span "Files" at bounding box center [297, 146] width 15 height 9
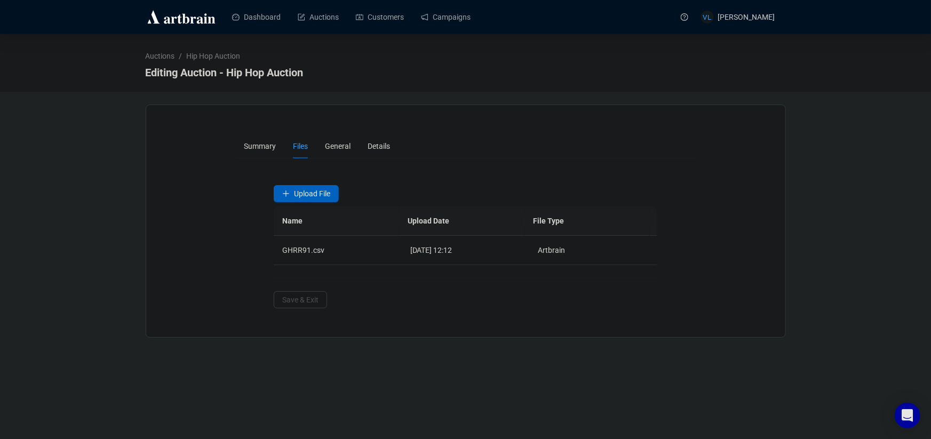
click at [223, 191] on div "Summary Files General Details Upload File Name Upload Date File Type GHRR91.csv…" at bounding box center [465, 221] width 613 height 174
click at [394, 15] on link "Customers" at bounding box center [380, 17] width 48 height 28
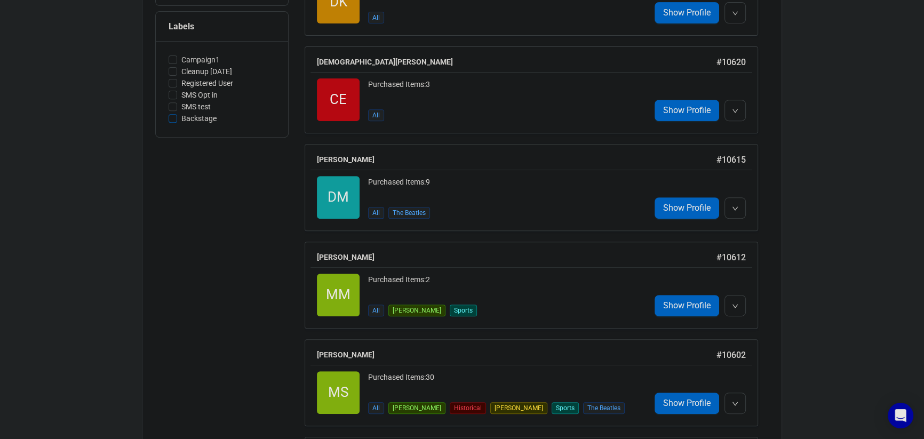
click at [186, 118] on span "Backstage" at bounding box center [199, 119] width 44 height 12
click at [177, 118] on input "Backstage" at bounding box center [173, 118] width 9 height 9
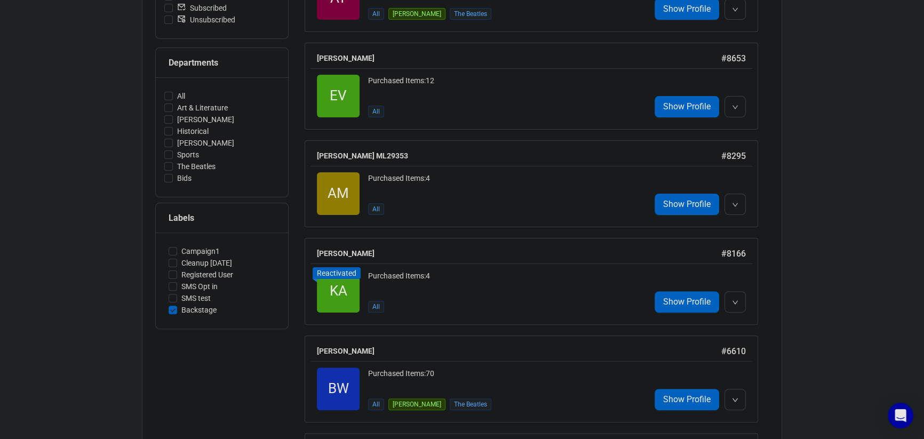
scroll to position [352, 0]
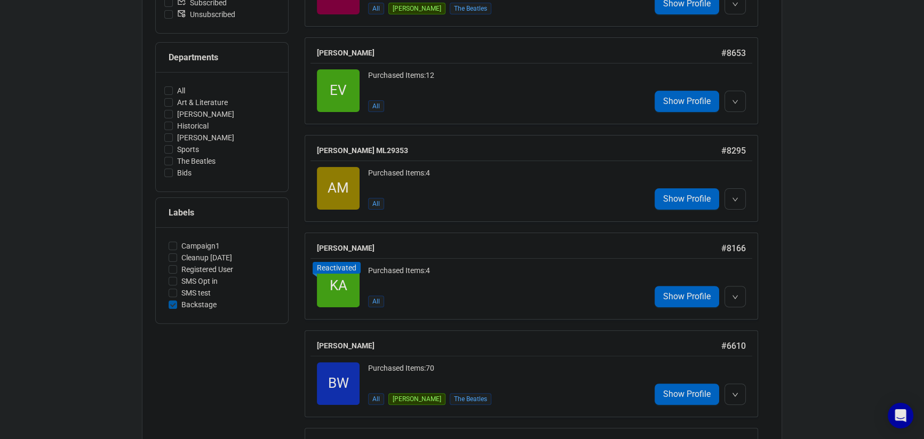
click at [189, 303] on span "Backstage" at bounding box center [199, 305] width 44 height 12
click at [177, 303] on input "Backstage" at bounding box center [173, 304] width 9 height 9
checkbox input "false"
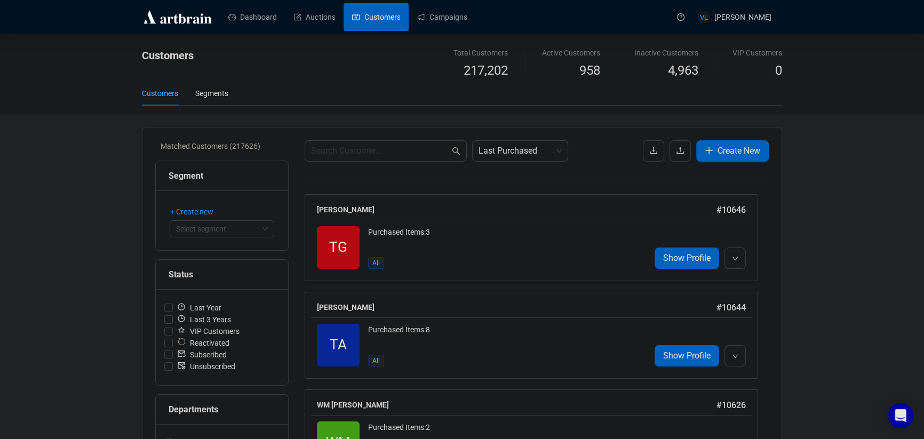
scroll to position [0, 0]
click at [209, 212] on span "+ Create new" at bounding box center [191, 212] width 43 height 12
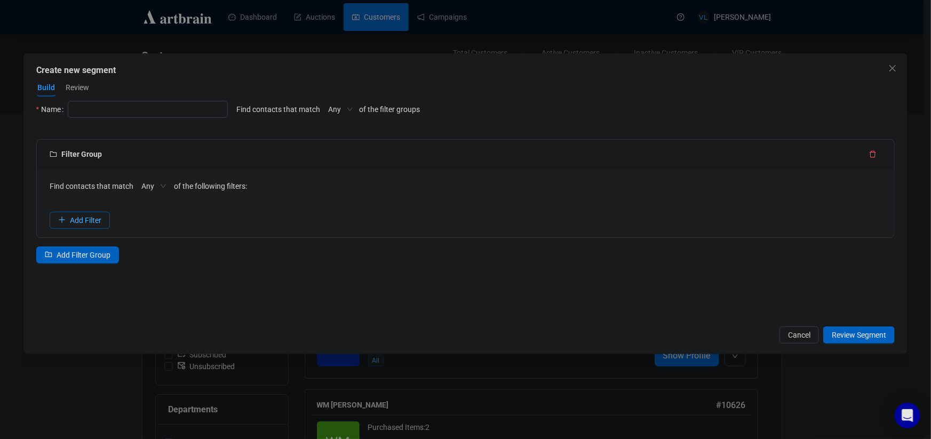
click at [91, 221] on span "Add Filter" at bounding box center [85, 220] width 31 height 12
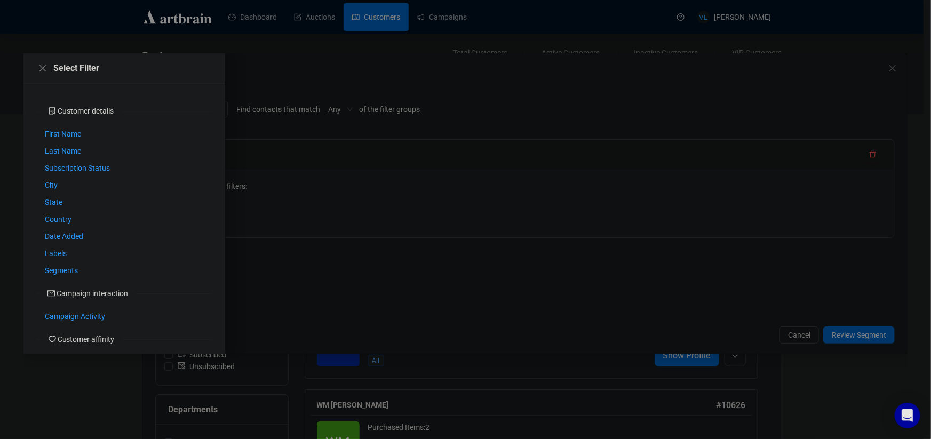
click at [359, 322] on div at bounding box center [465, 203] width 884 height 301
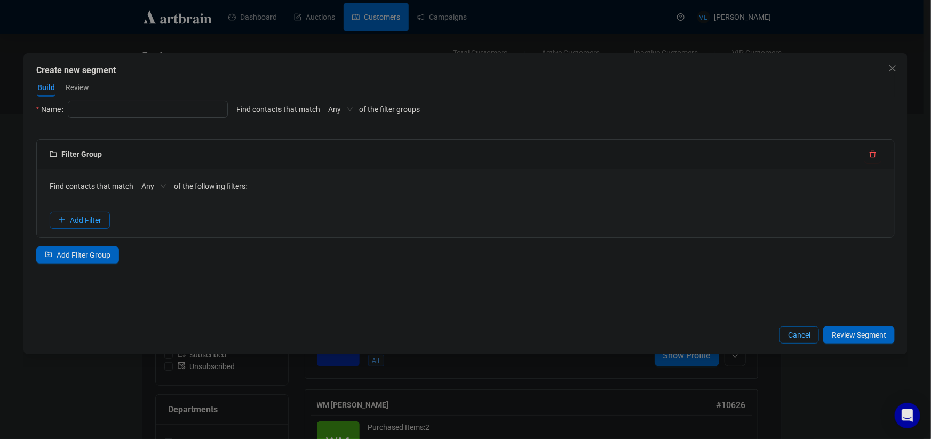
click at [794, 338] on span "Cancel" at bounding box center [799, 335] width 22 height 12
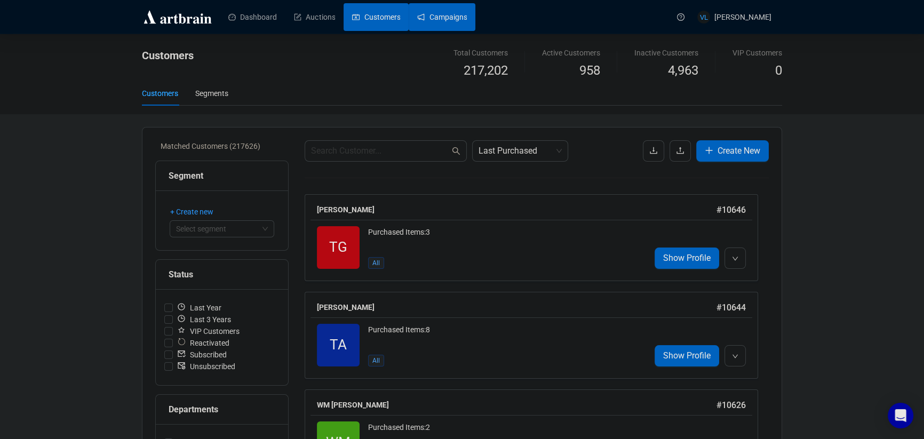
click at [444, 18] on link "Campaigns" at bounding box center [442, 17] width 50 height 28
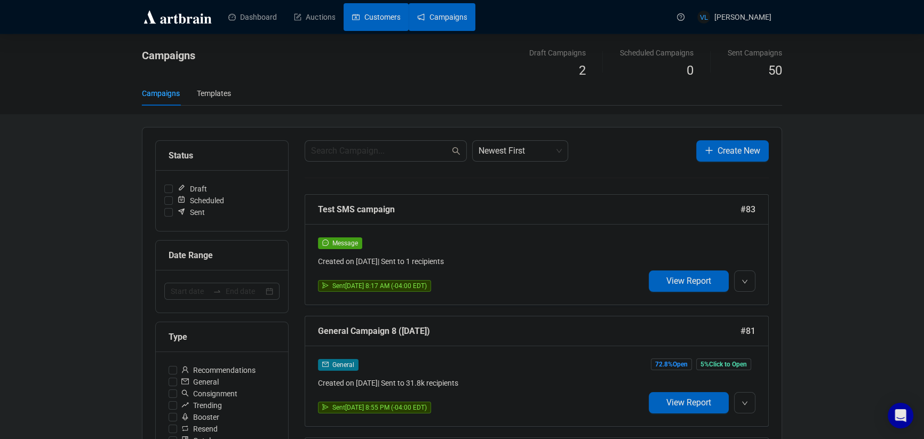
click at [388, 20] on link "Customers" at bounding box center [376, 17] width 48 height 28
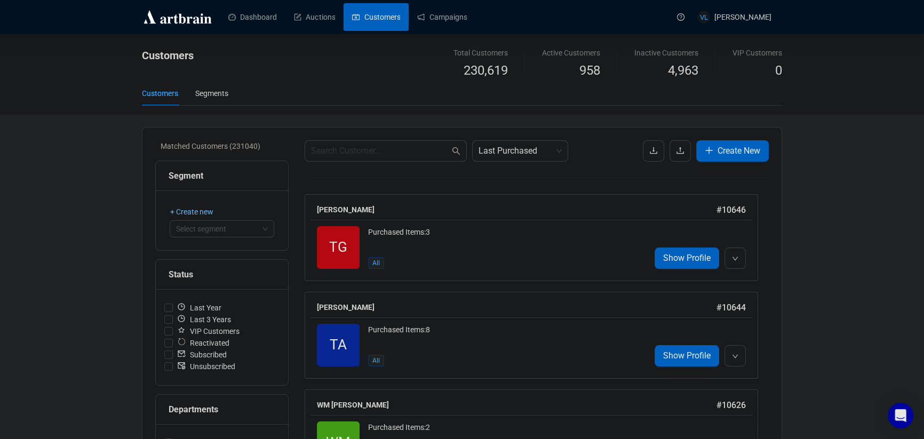
click at [194, 212] on span "+ Create new" at bounding box center [191, 212] width 43 height 12
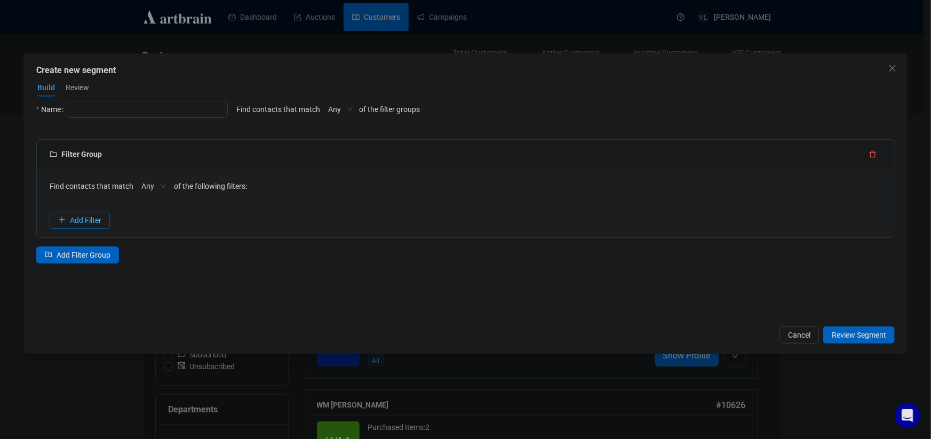
click at [90, 218] on span "Add Filter" at bounding box center [85, 220] width 31 height 12
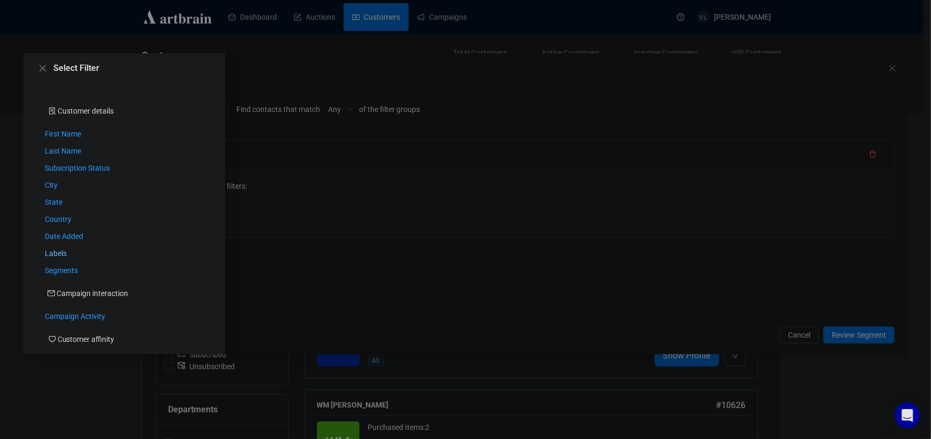
click at [61, 252] on span "Labels" at bounding box center [56, 253] width 22 height 12
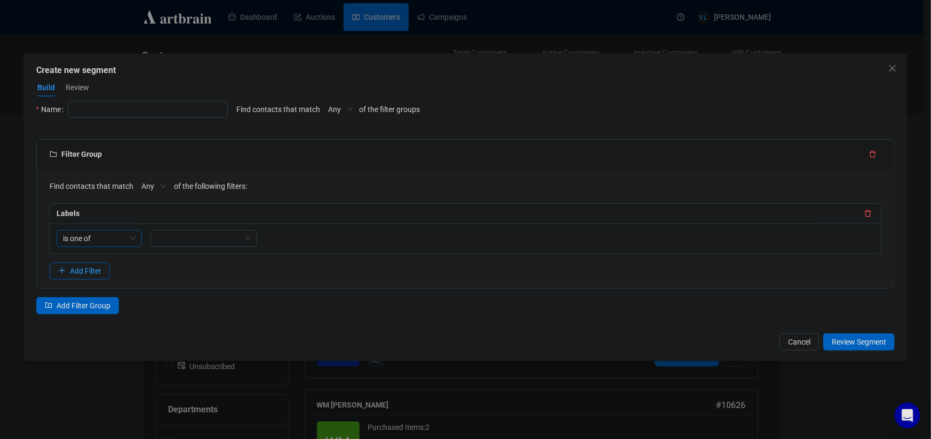
click at [122, 236] on span "is one of" at bounding box center [99, 238] width 73 height 16
click at [207, 233] on div at bounding box center [198, 238] width 91 height 15
click at [184, 349] on div "Backstage" at bounding box center [203, 345] width 90 height 12
click at [358, 326] on div "Filter Group Find contacts that match Any of the following filters: Labels is o…" at bounding box center [465, 233] width 859 height 188
click at [362, 305] on div "Filter Group Find contacts that match Any of the following filters: Labels is o…" at bounding box center [465, 233] width 859 height 188
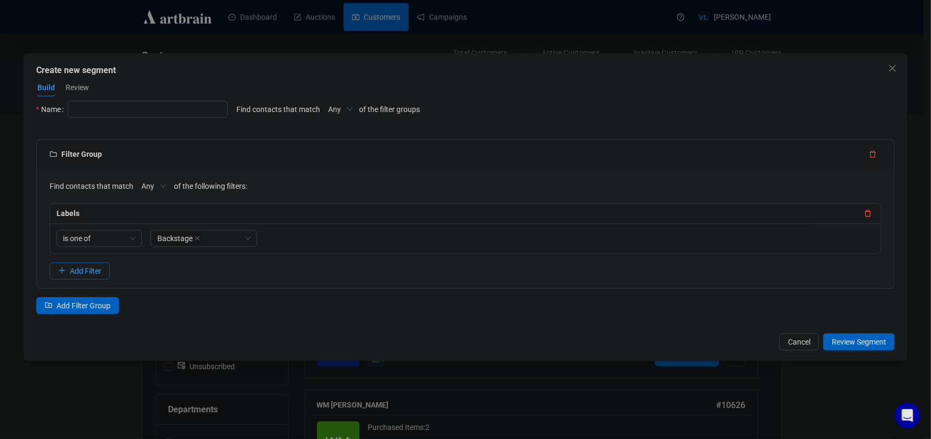
click at [154, 185] on span "Any" at bounding box center [153, 186] width 25 height 16
click at [472, 324] on div "Filter Group Find contacts that match Any of the following filters: Labels is o…" at bounding box center [465, 233] width 859 height 188
click at [852, 340] on span "Review Segment" at bounding box center [858, 342] width 54 height 12
click at [143, 111] on input "text" at bounding box center [148, 109] width 160 height 17
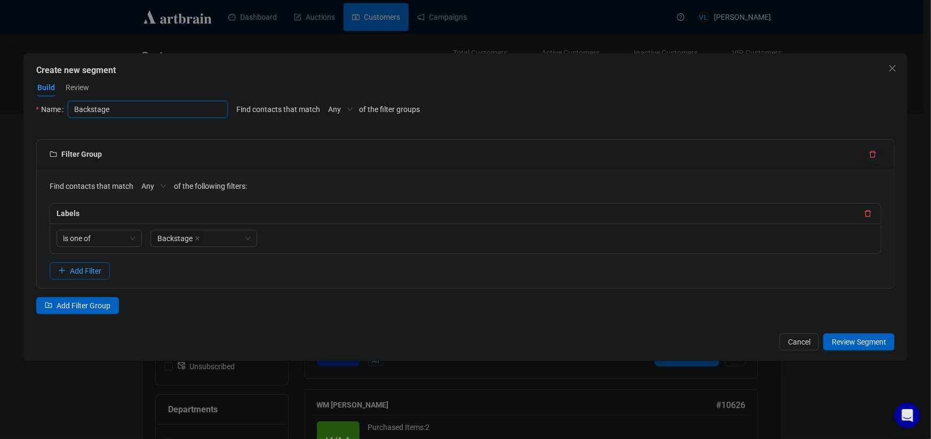
type input "Backstage"
click at [294, 67] on div "Create new segment" at bounding box center [465, 70] width 859 height 13
click at [866, 342] on span "Review Segment" at bounding box center [858, 342] width 54 height 12
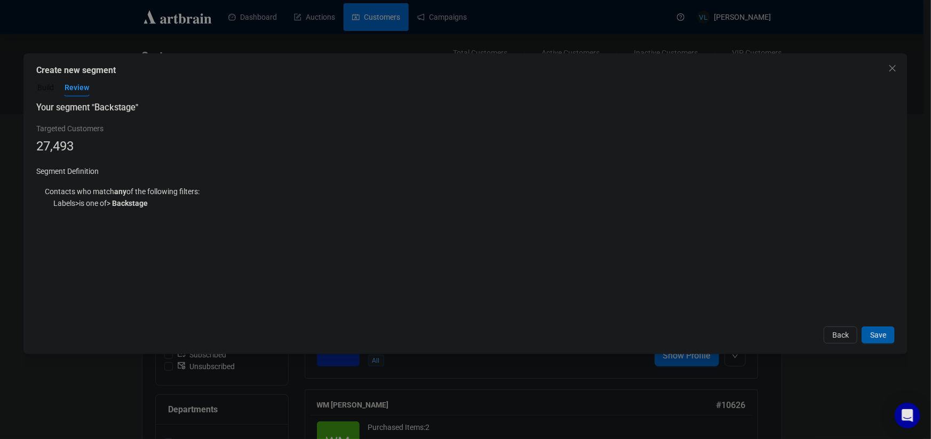
click at [882, 337] on span "Save" at bounding box center [878, 335] width 16 height 12
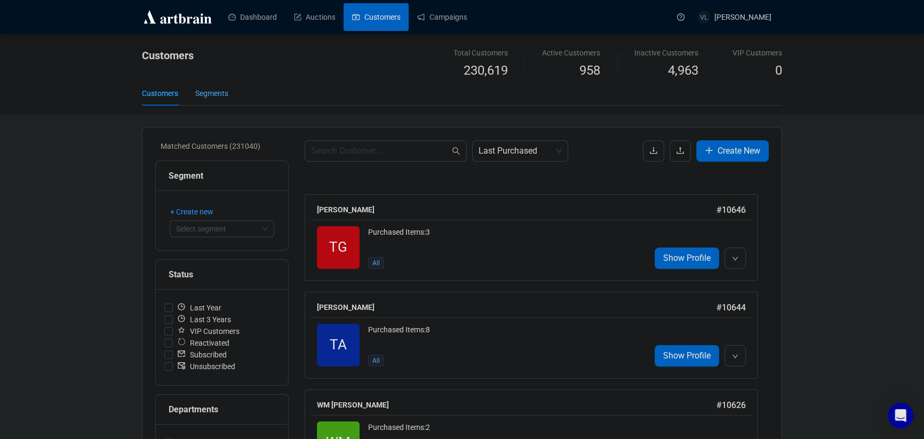
click at [212, 91] on div "Segments" at bounding box center [211, 93] width 33 height 12
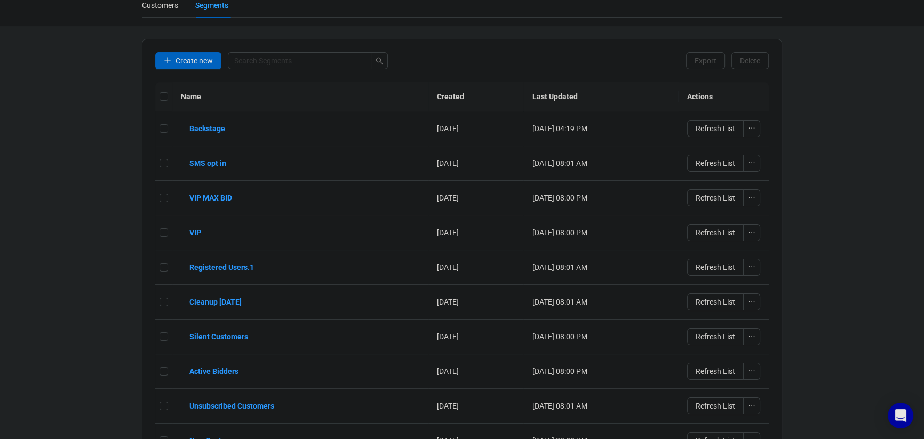
scroll to position [107, 0]
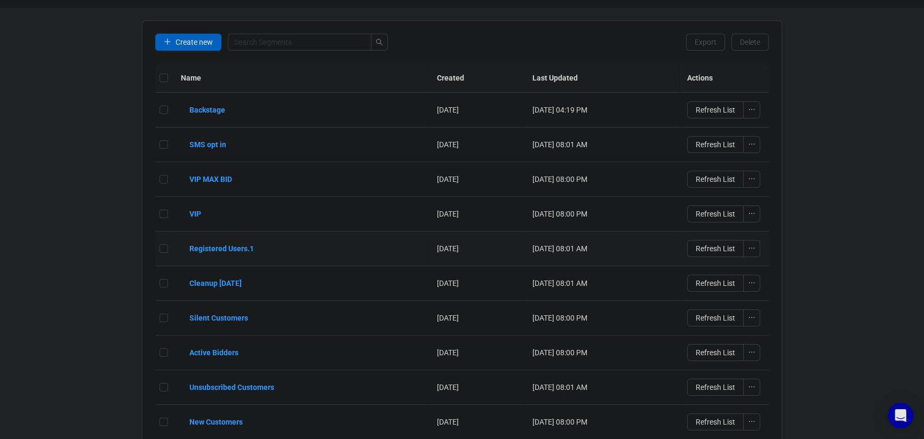
click at [158, 250] on td at bounding box center [163, 248] width 17 height 35
click at [164, 252] on input "checkbox" at bounding box center [163, 248] width 9 height 9
checkbox input "true"
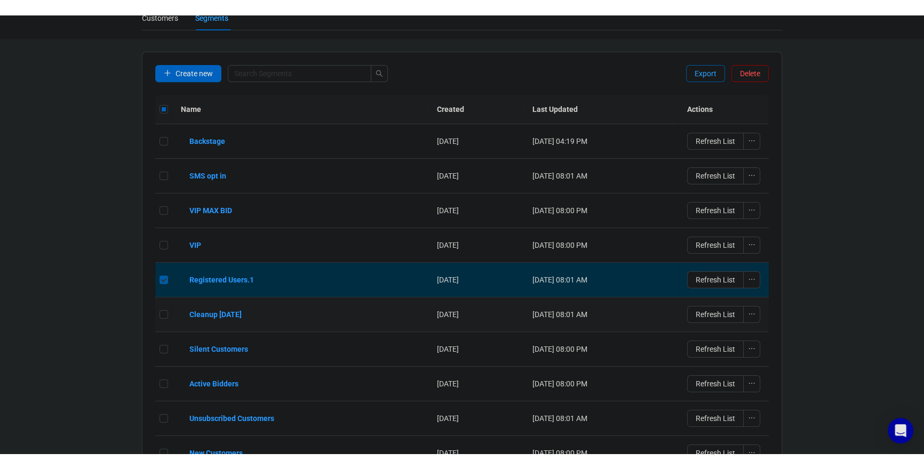
scroll to position [0, 0]
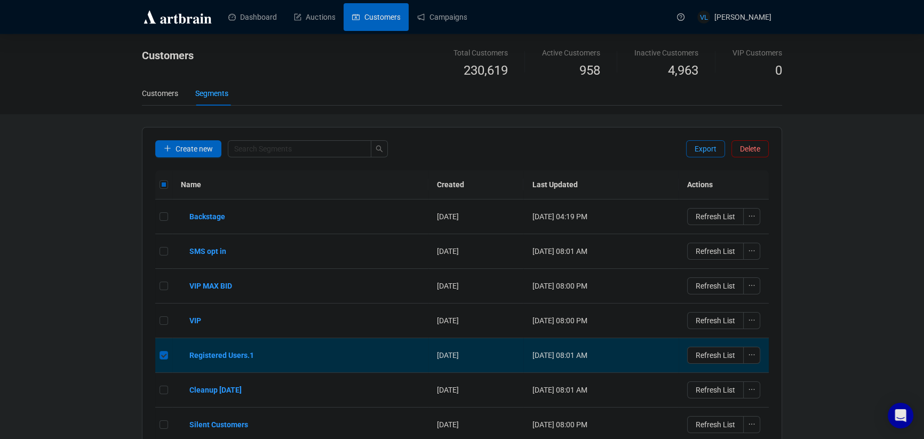
click at [746, 146] on span "Delete" at bounding box center [750, 149] width 20 height 12
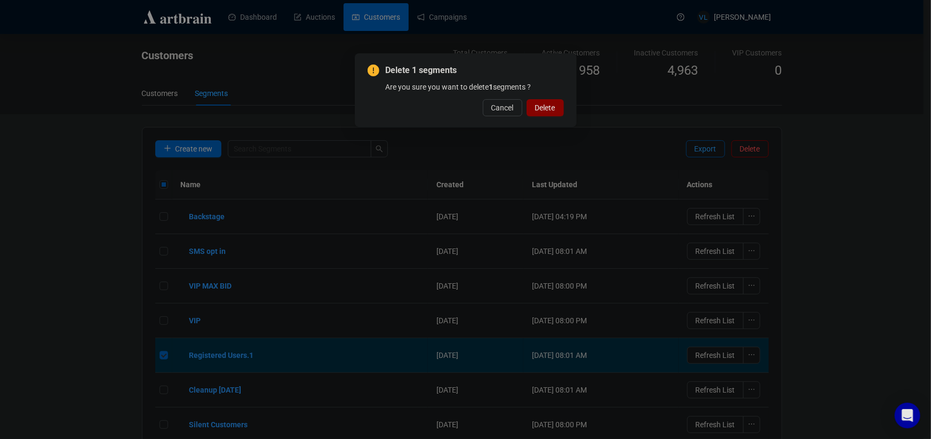
click at [555, 105] on span "Delete" at bounding box center [545, 108] width 20 height 12
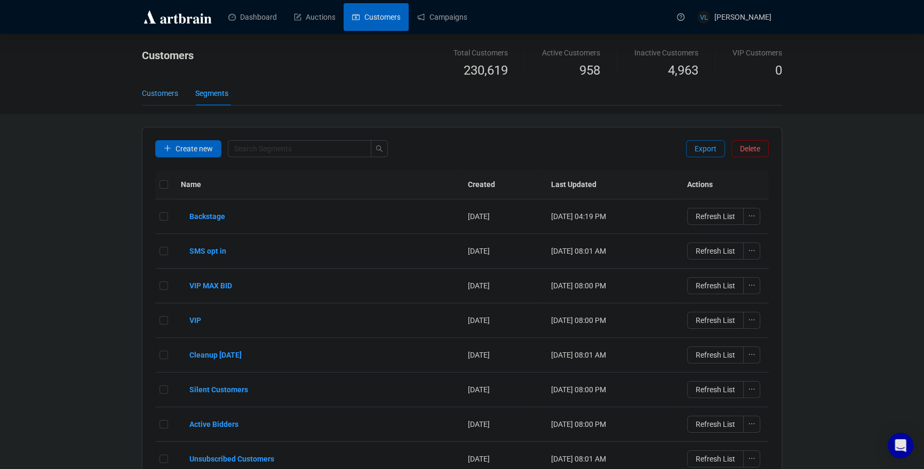
click at [152, 93] on div "Customers" at bounding box center [160, 93] width 36 height 12
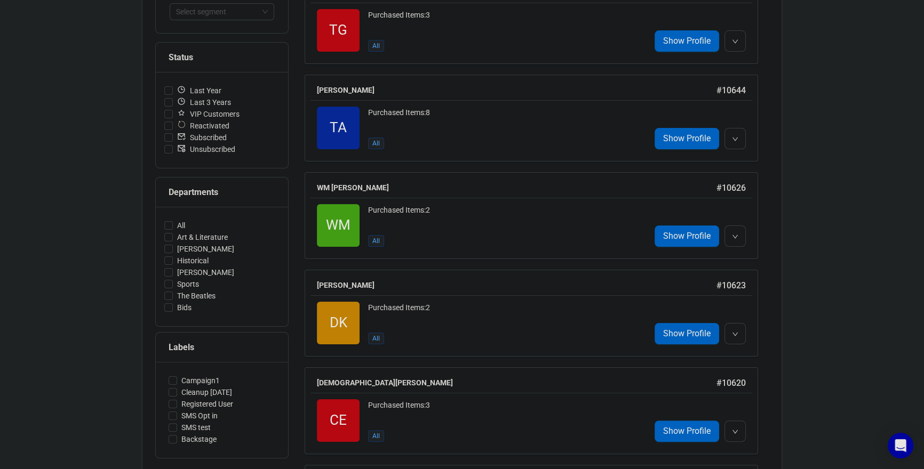
scroll to position [214, 0]
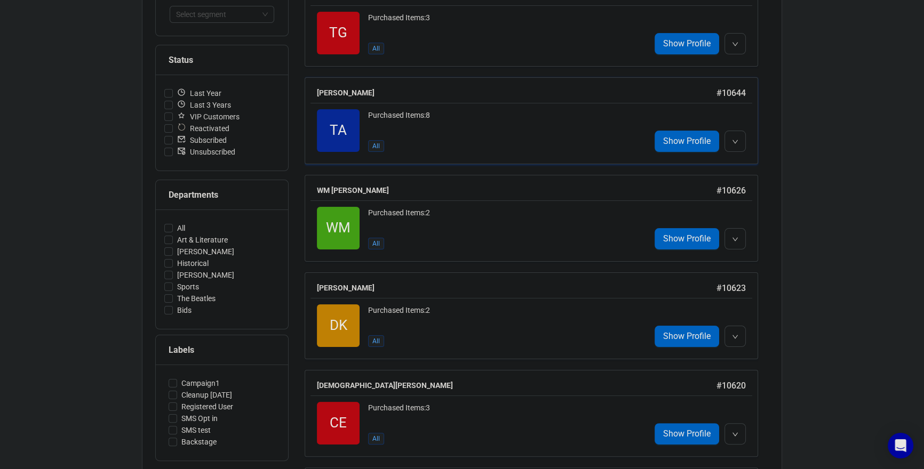
click at [588, 143] on div "Purchased Items: 8 All" at bounding box center [505, 130] width 274 height 43
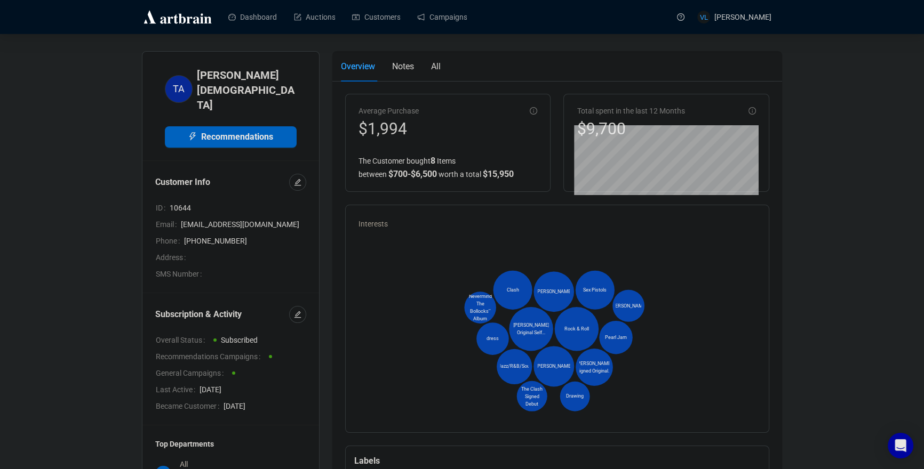
click at [188, 202] on span "10644" at bounding box center [238, 208] width 137 height 12
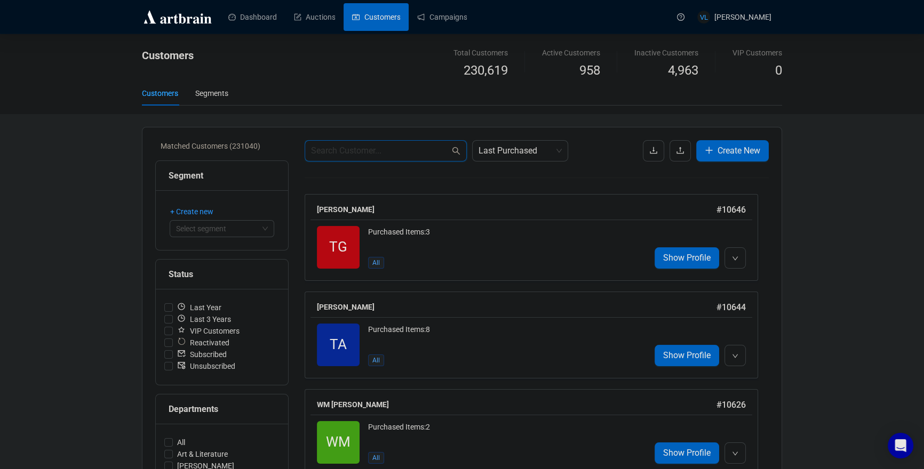
click at [375, 150] on input "text" at bounding box center [380, 151] width 139 height 13
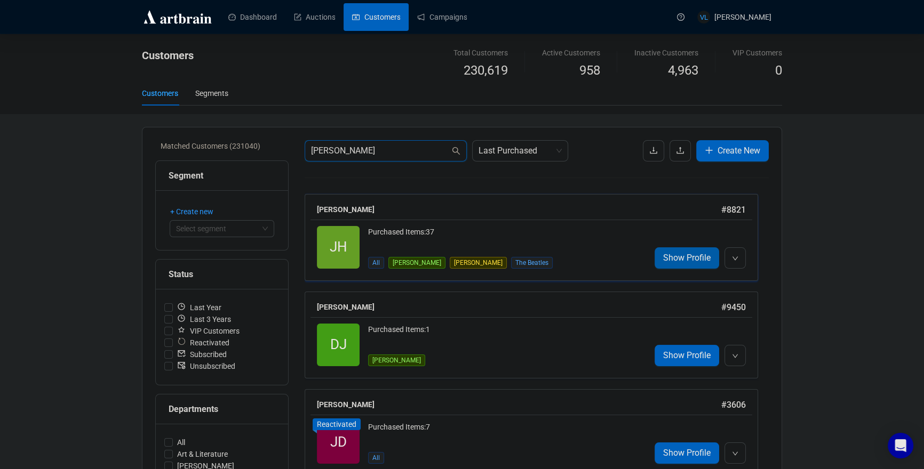
type input "[PERSON_NAME]"
click at [676, 260] on span "Show Profile" at bounding box center [686, 257] width 47 height 13
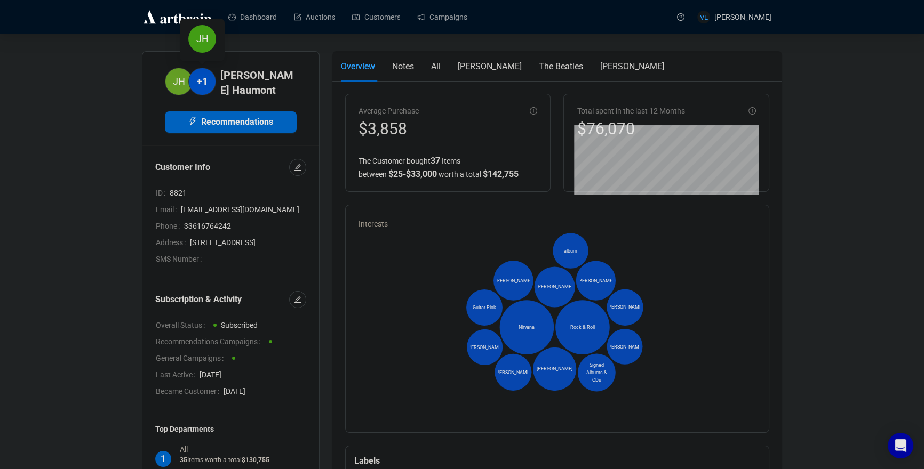
click at [199, 82] on span "+1" at bounding box center [202, 81] width 11 height 15
click at [250, 79] on h4 "[PERSON_NAME]" at bounding box center [258, 83] width 76 height 30
